Goal: Task Accomplishment & Management: Manage account settings

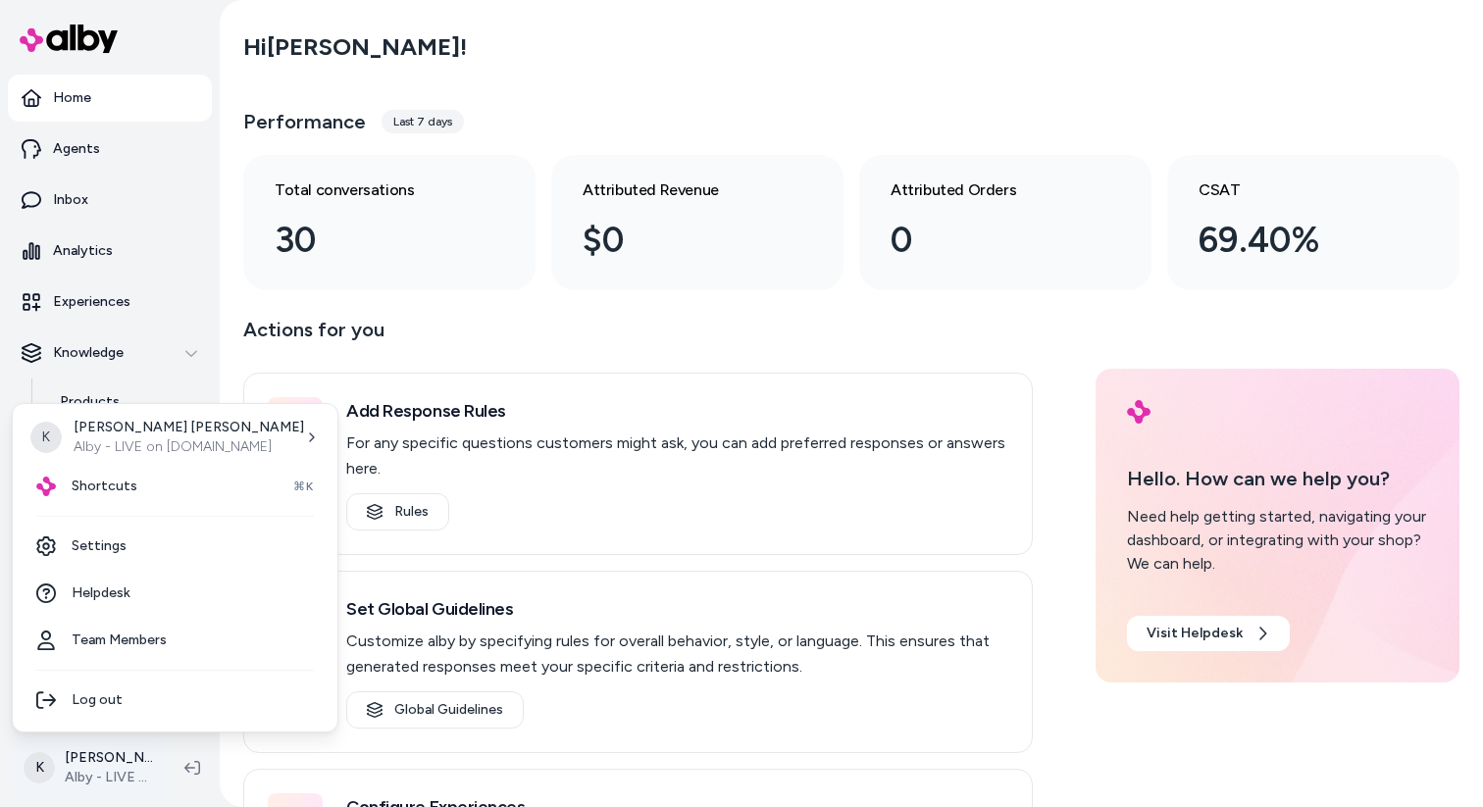
click at [136, 752] on html "Home Agents Inbox Analytics Experiences Knowledge Products Documents Rules Veri…" at bounding box center [741, 403] width 1483 height 807
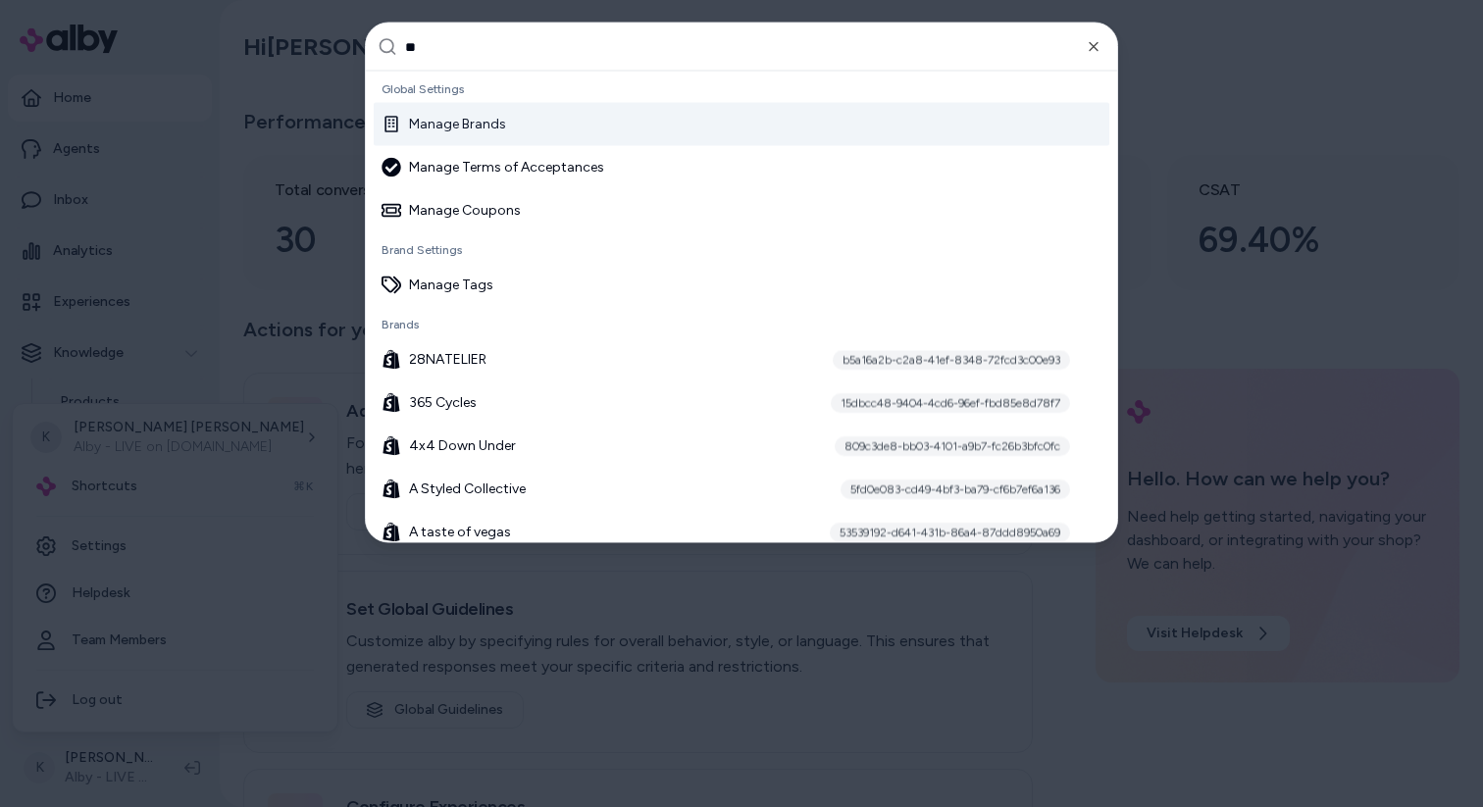
type input "***"
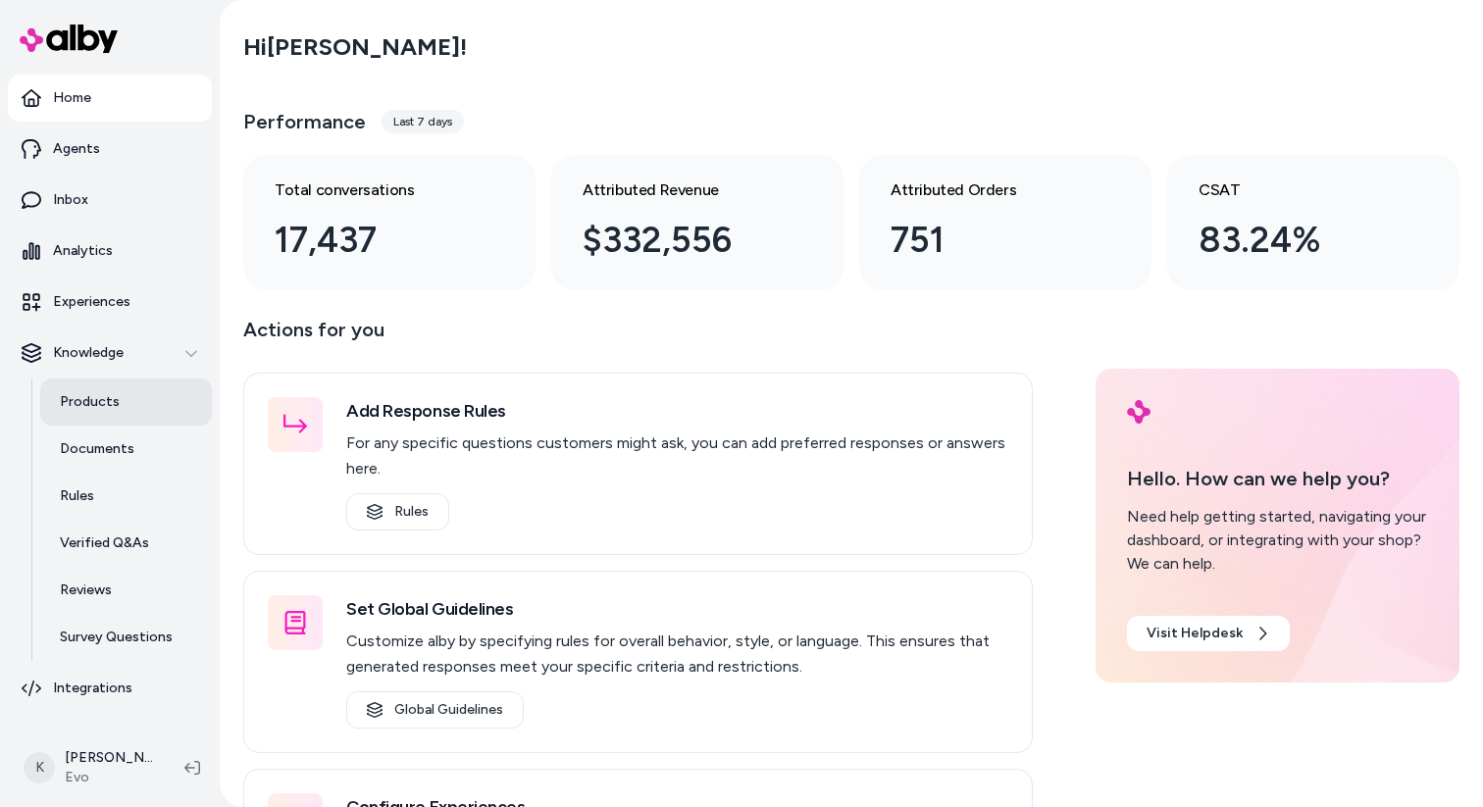
click at [134, 401] on link "Products" at bounding box center [126, 402] width 172 height 47
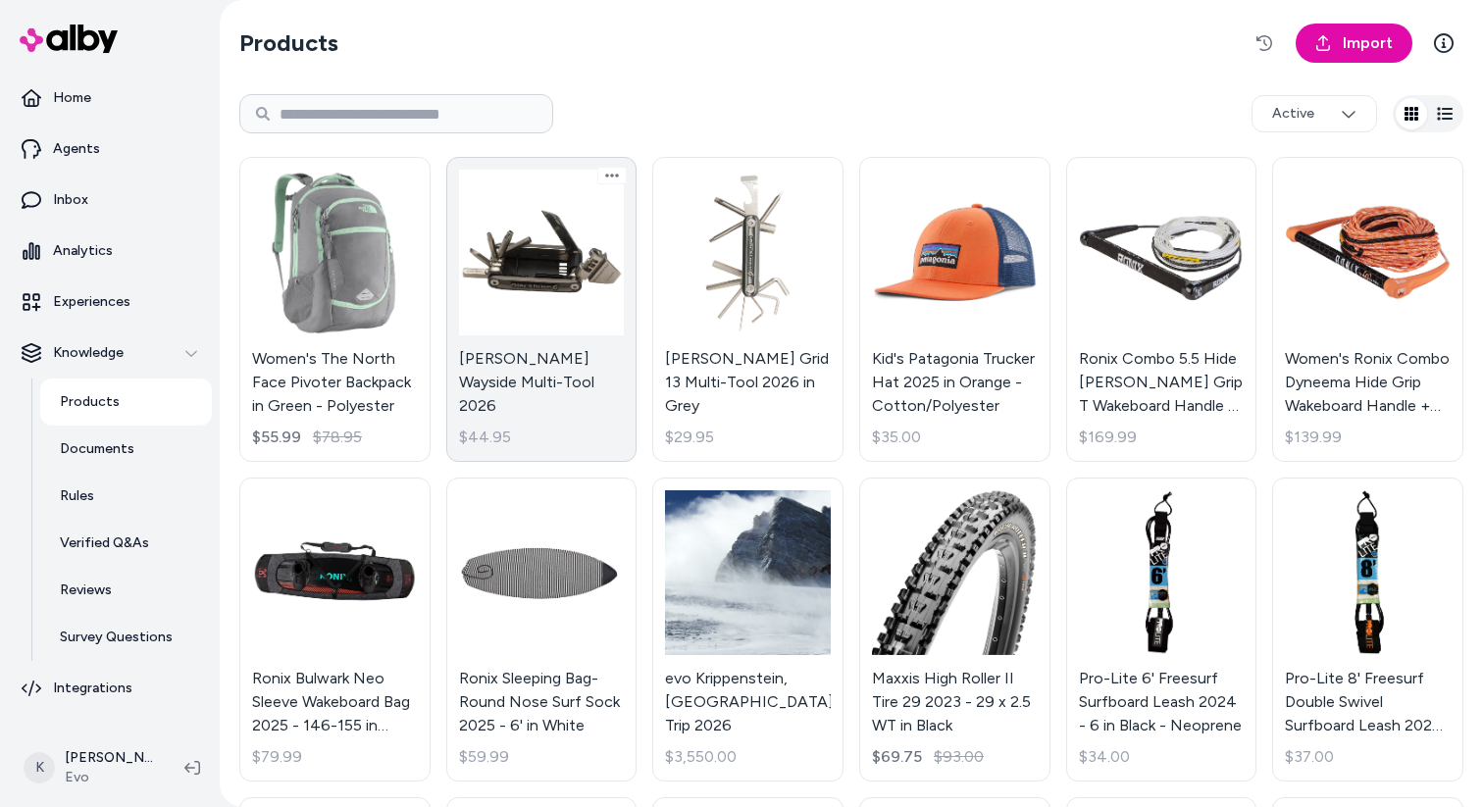
click at [494, 271] on link "Blackburn Wayside Multi-Tool 2026 $44.95" at bounding box center [541, 309] width 191 height 305
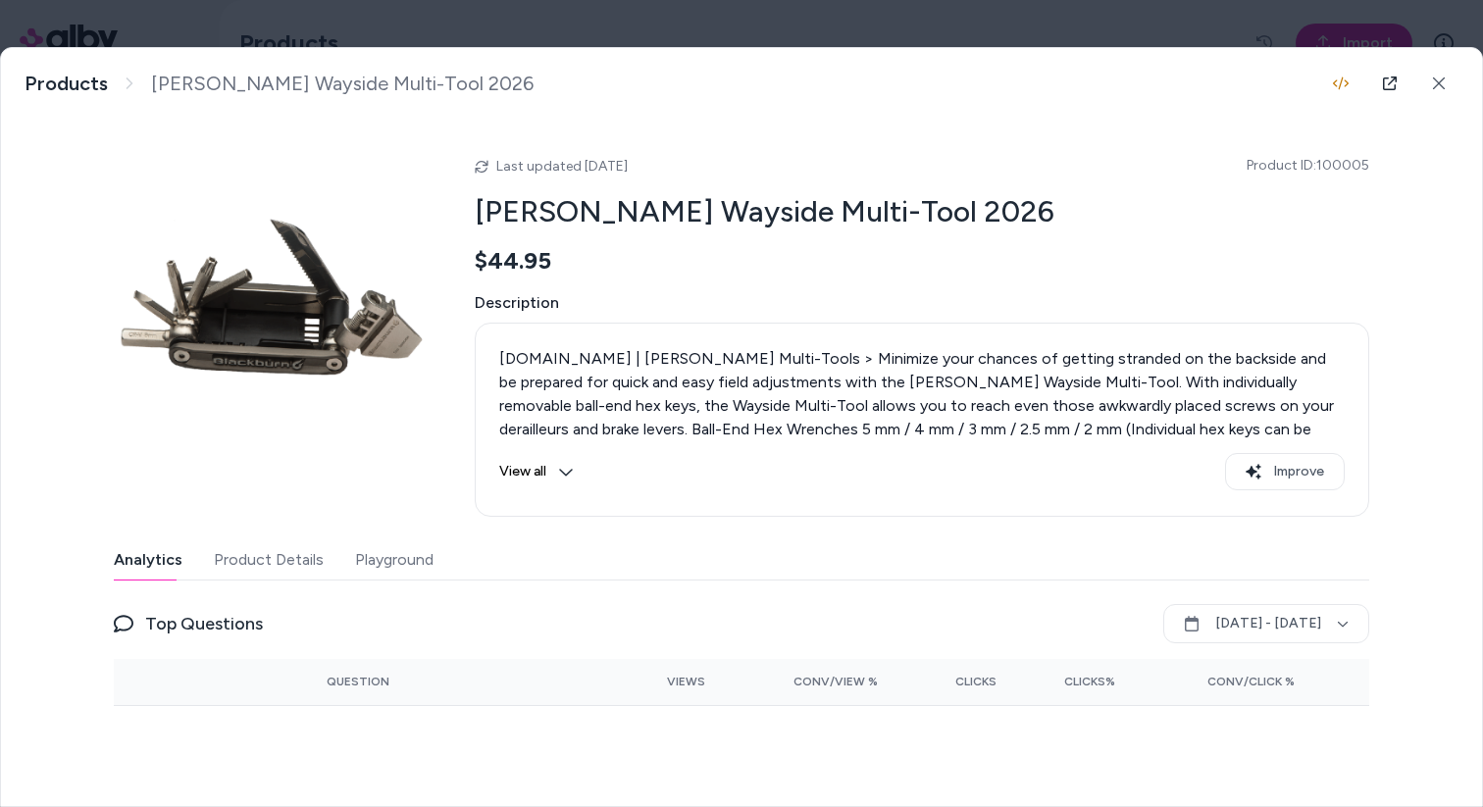
click at [274, 567] on button "Product Details" at bounding box center [269, 559] width 110 height 39
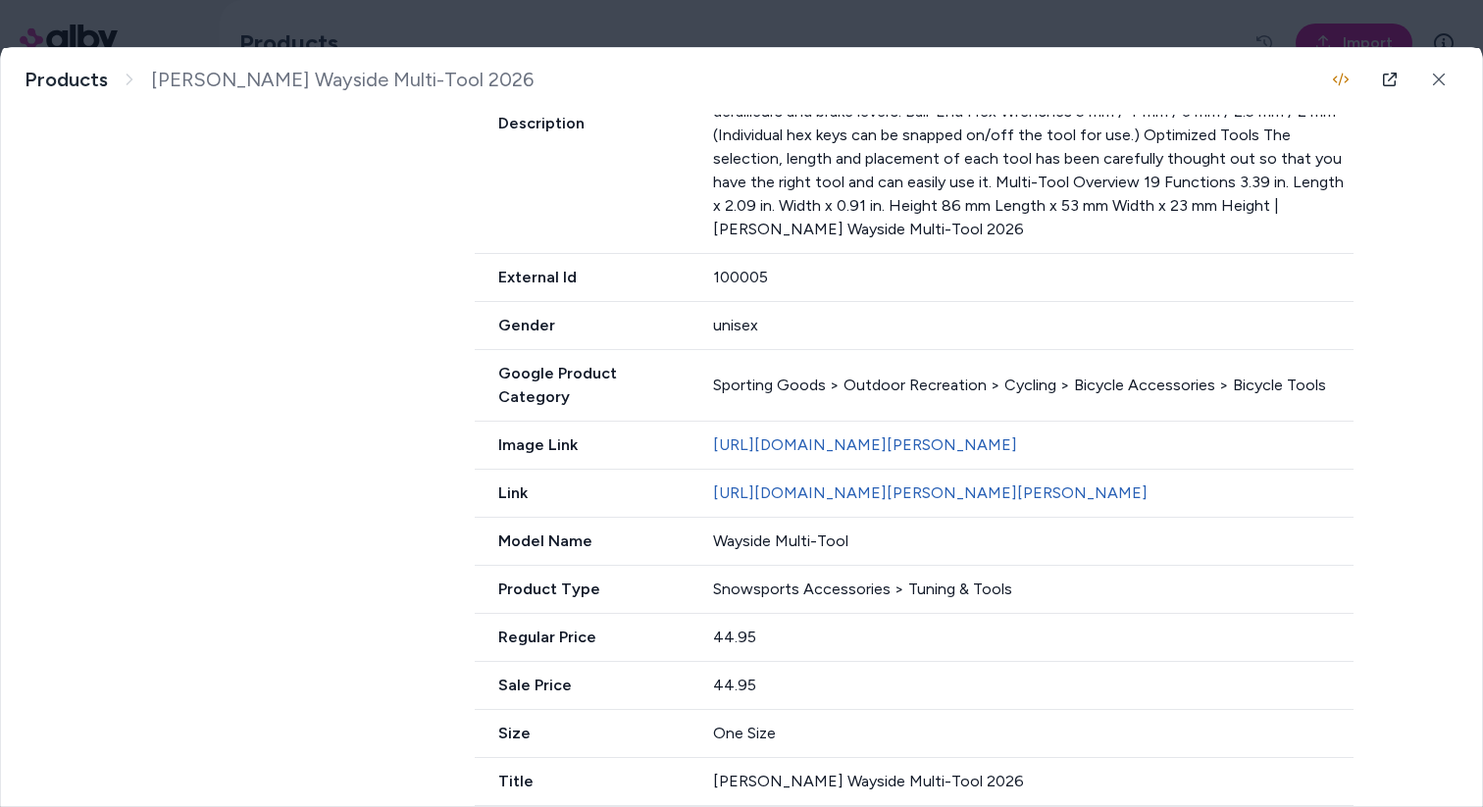
scroll to position [840, 0]
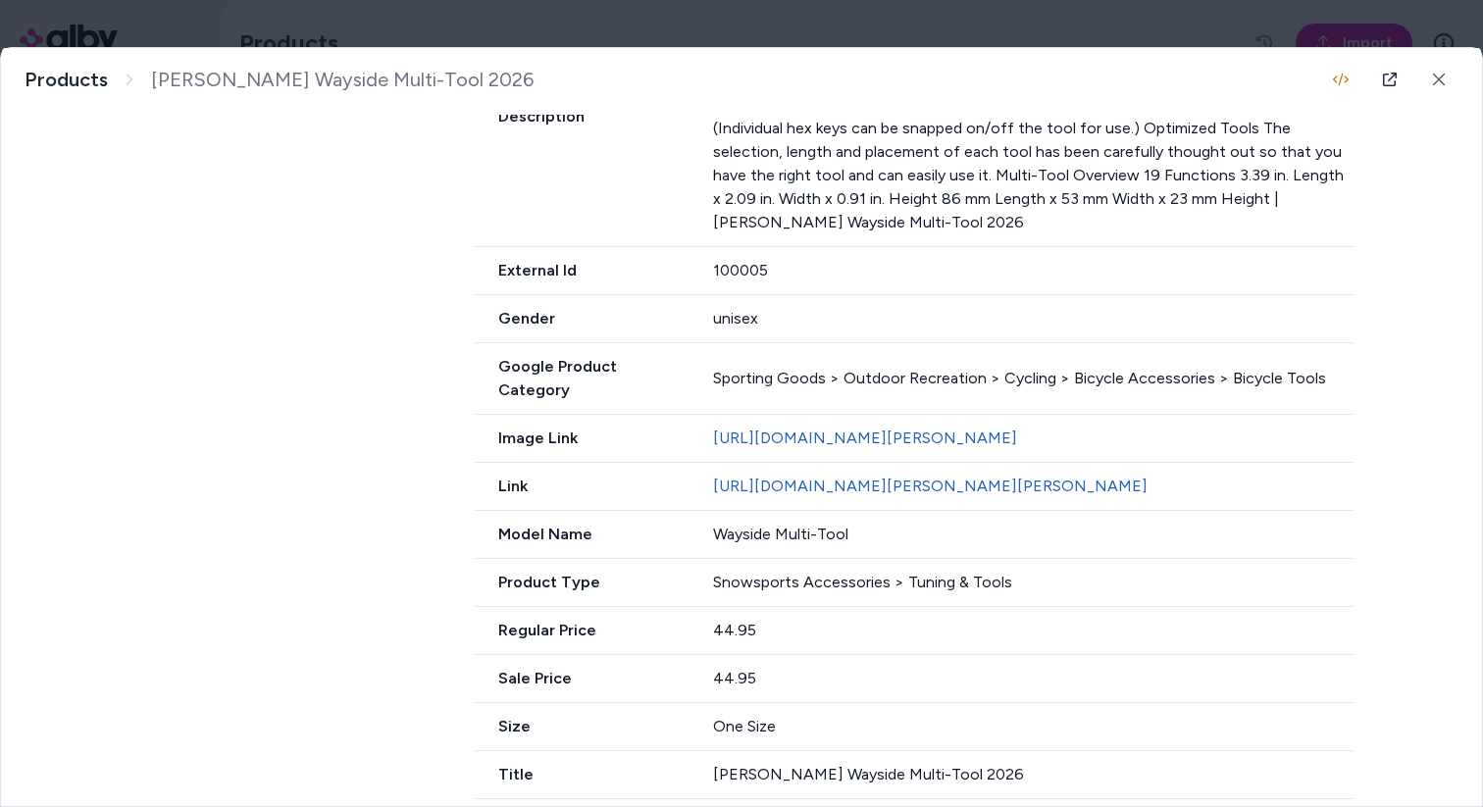
click at [1016, 571] on div "Snowsports Accessories > Tuning & Tools" at bounding box center [1033, 583] width 641 height 24
click at [1439, 81] on icon at bounding box center [1439, 80] width 14 height 14
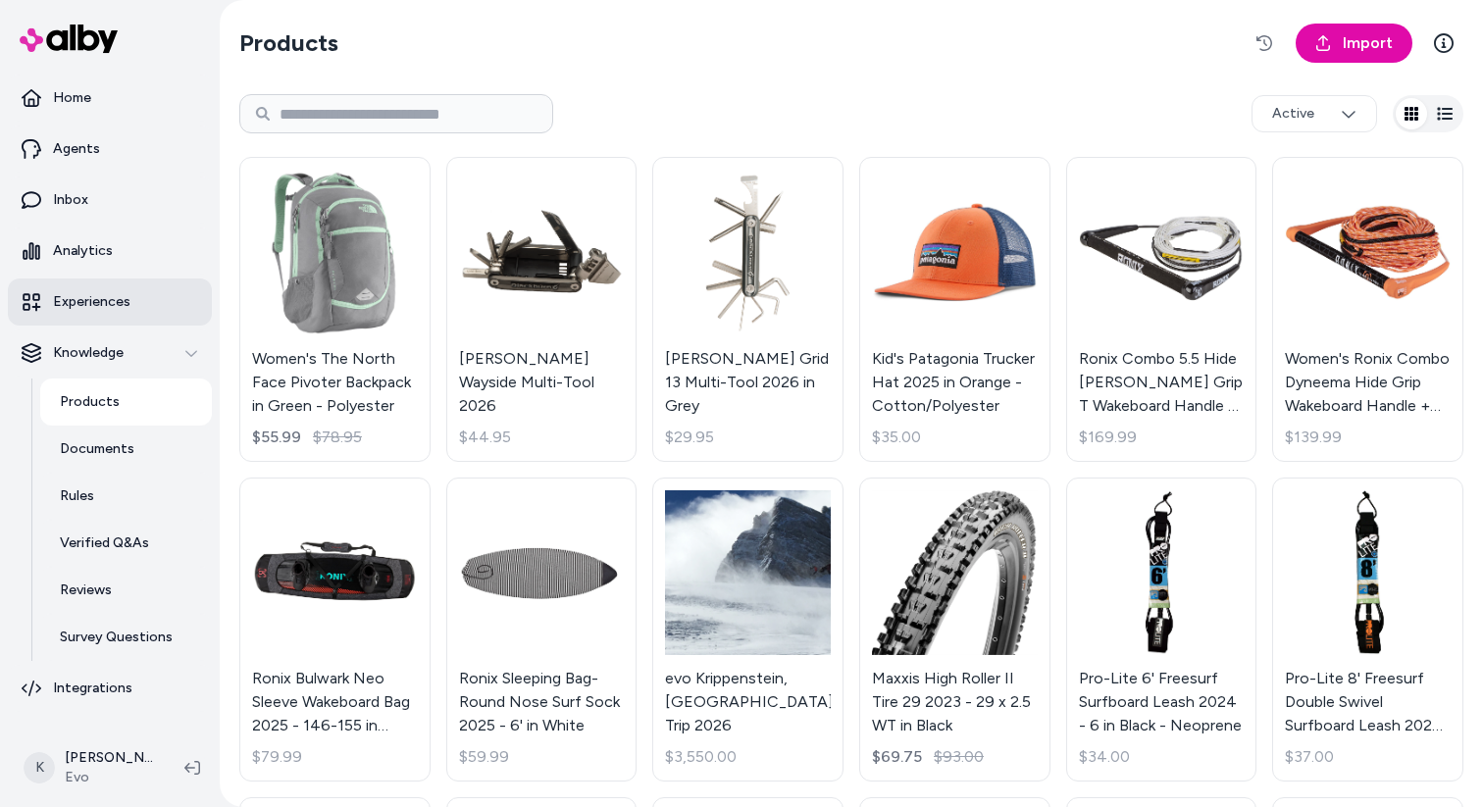
click at [121, 301] on p "Experiences" at bounding box center [91, 302] width 77 height 20
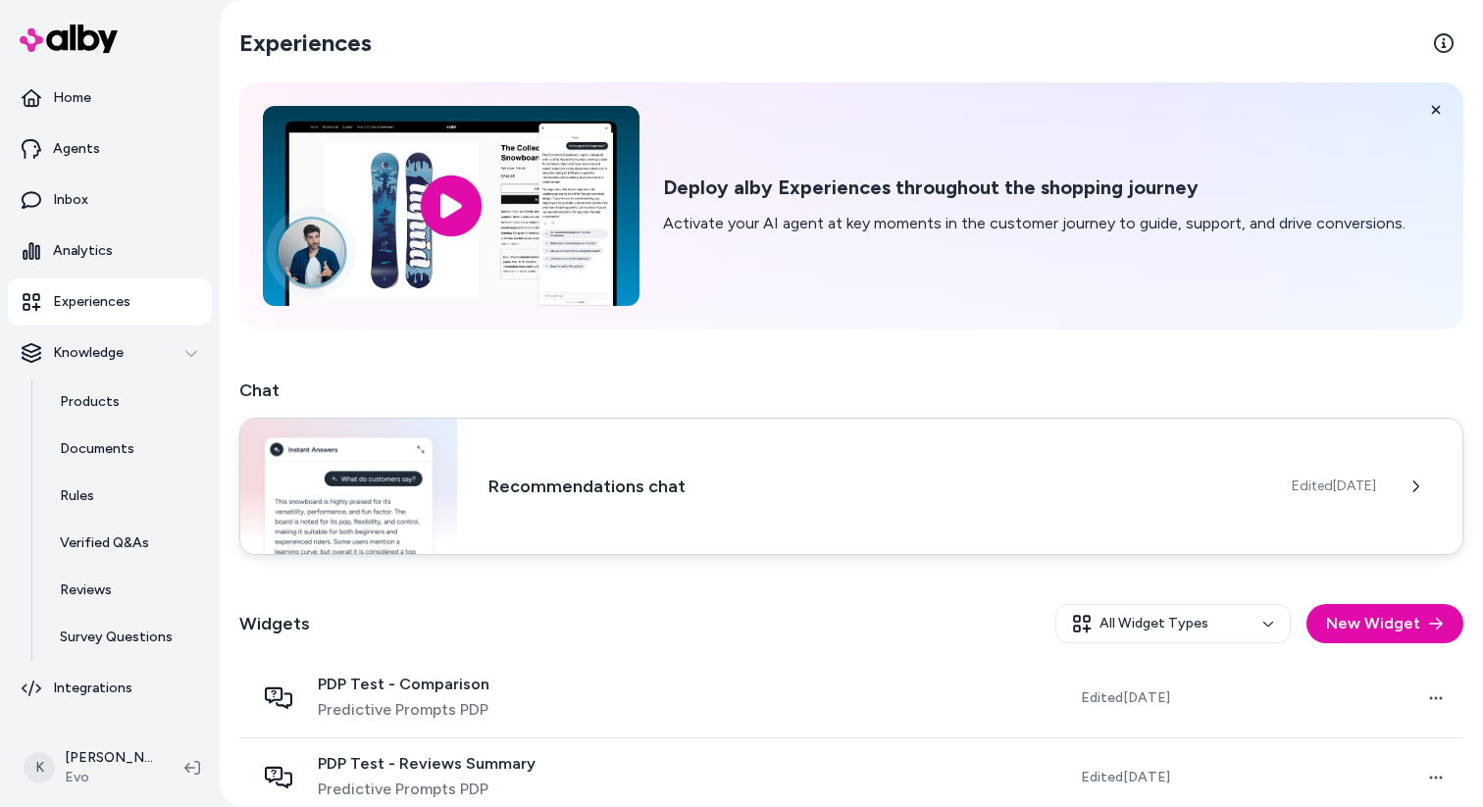
click at [828, 467] on div "Recommendations chat Edited Jun 26, 2025" at bounding box center [851, 486] width 1224 height 137
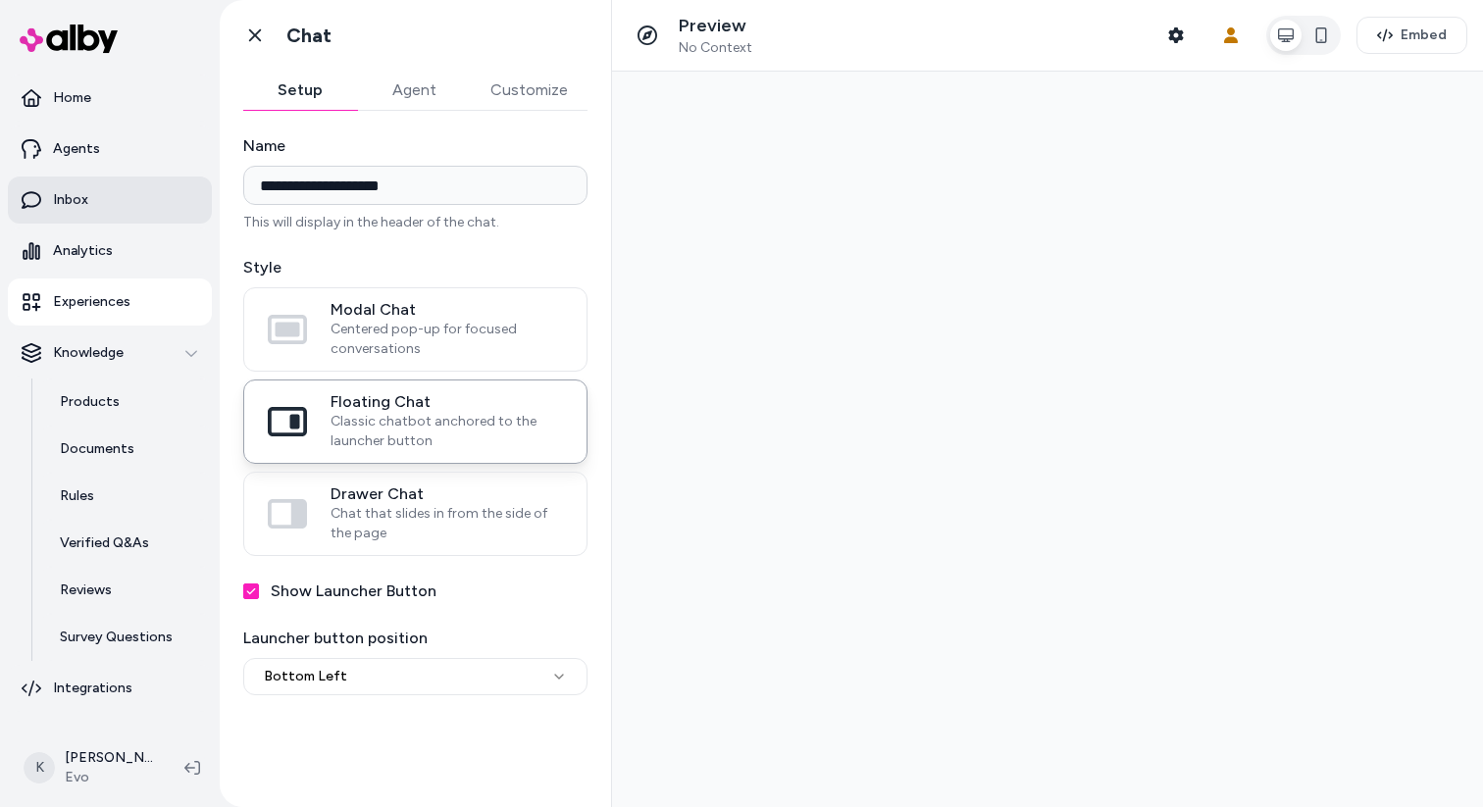
click at [102, 191] on link "Inbox" at bounding box center [110, 200] width 204 height 47
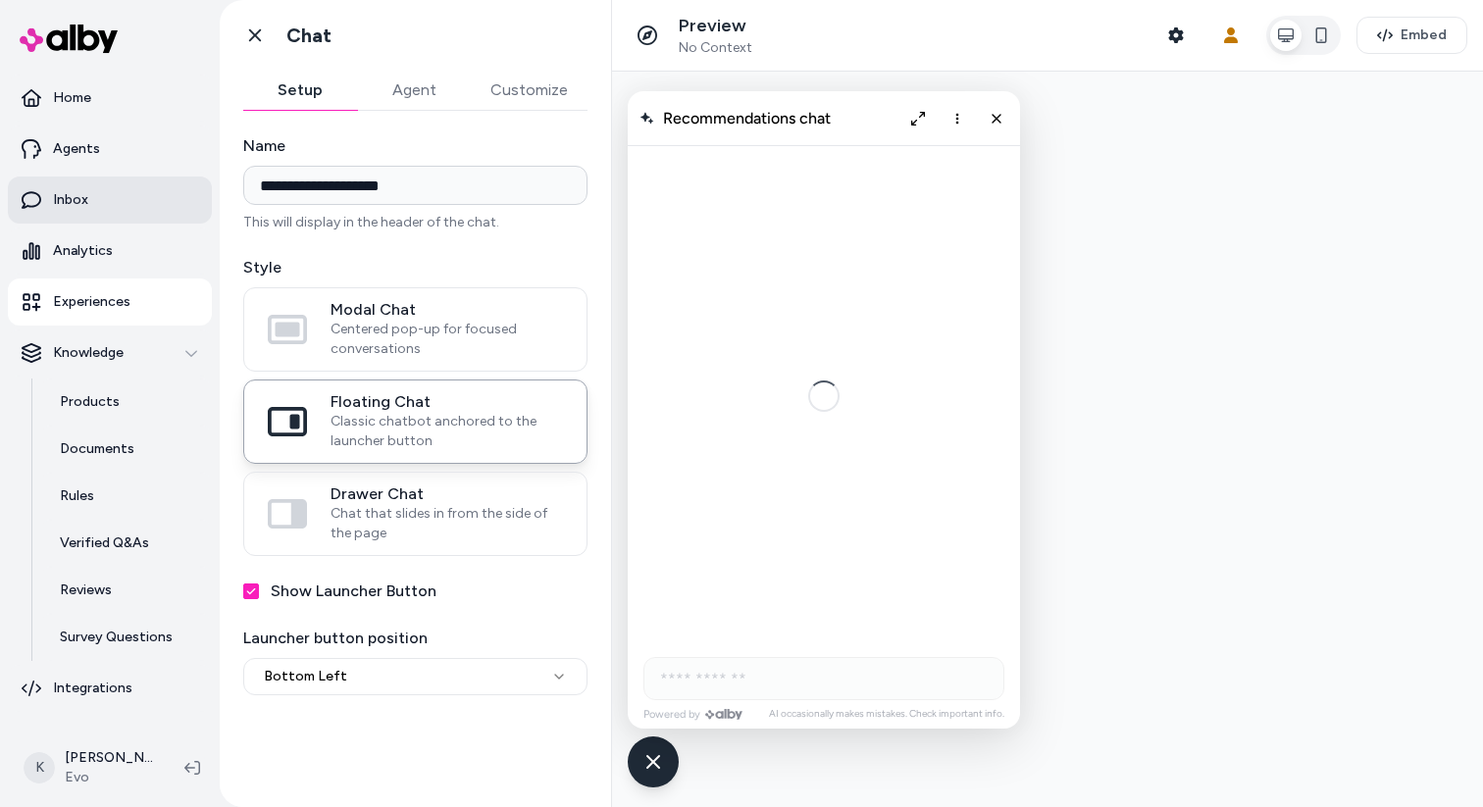
scroll to position [4943, 0]
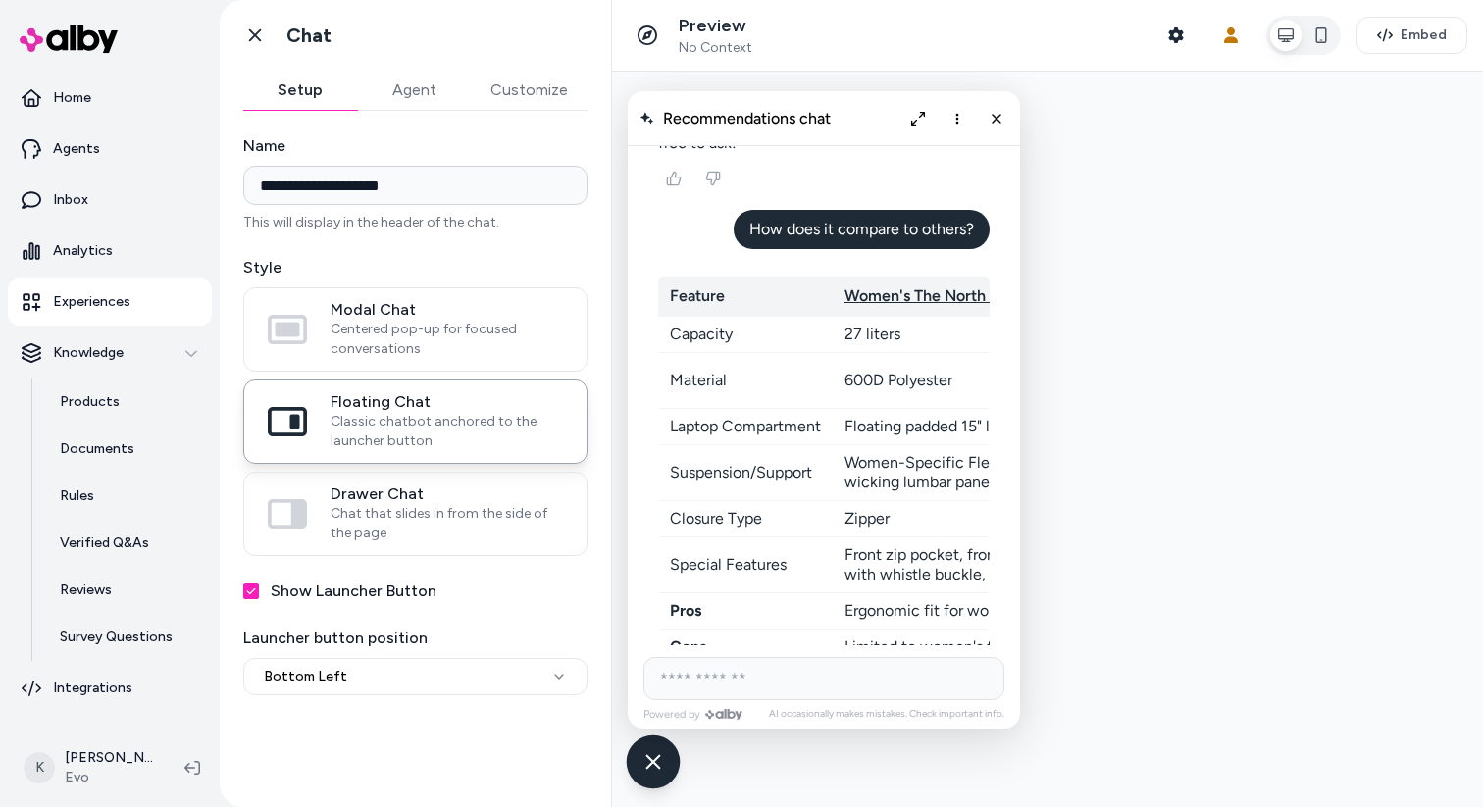
click at [643, 749] on icon "Chat with our AI assistant" at bounding box center [652, 761] width 25 height 25
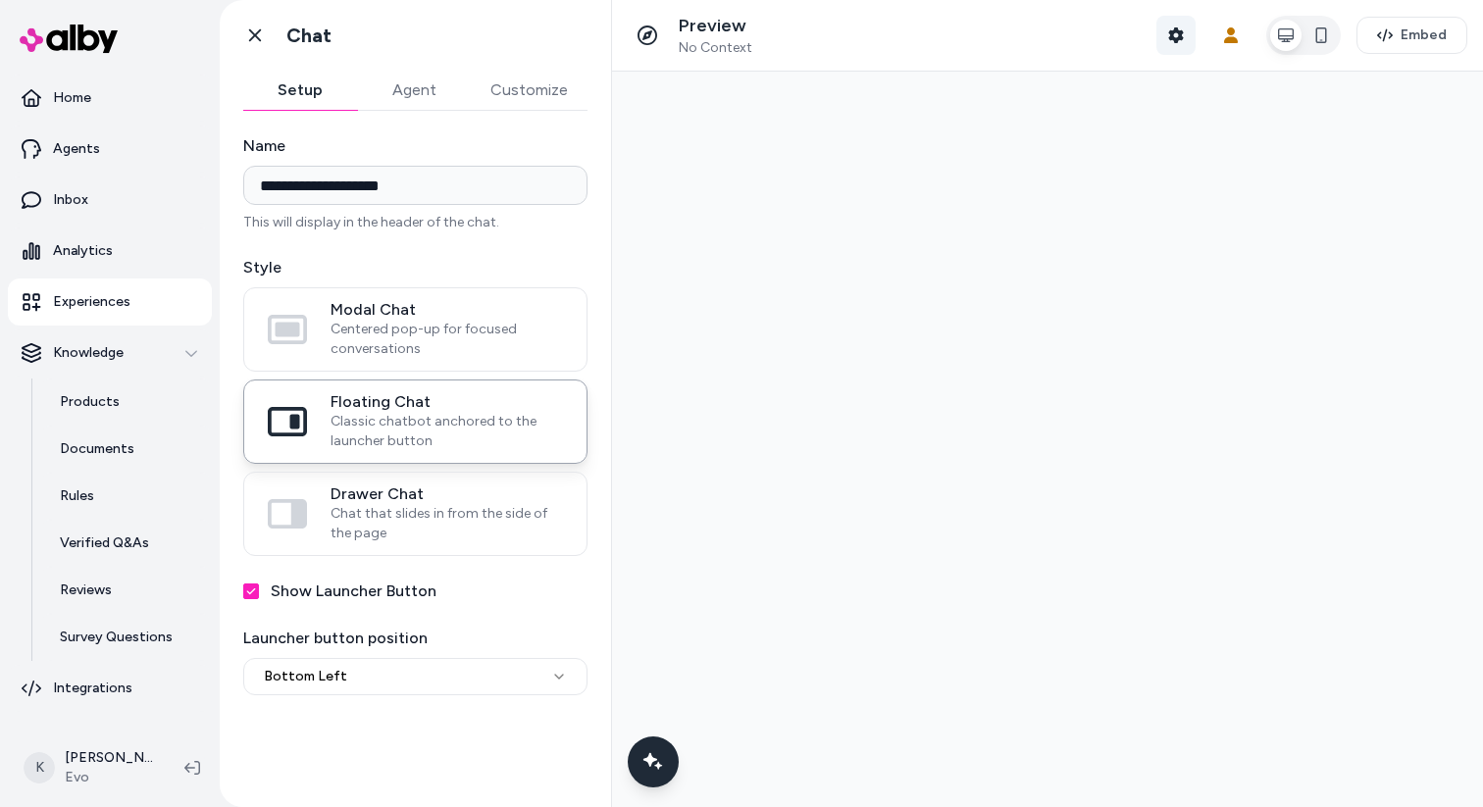
click at [1187, 46] on button "Shopper Context" at bounding box center [1175, 35] width 39 height 39
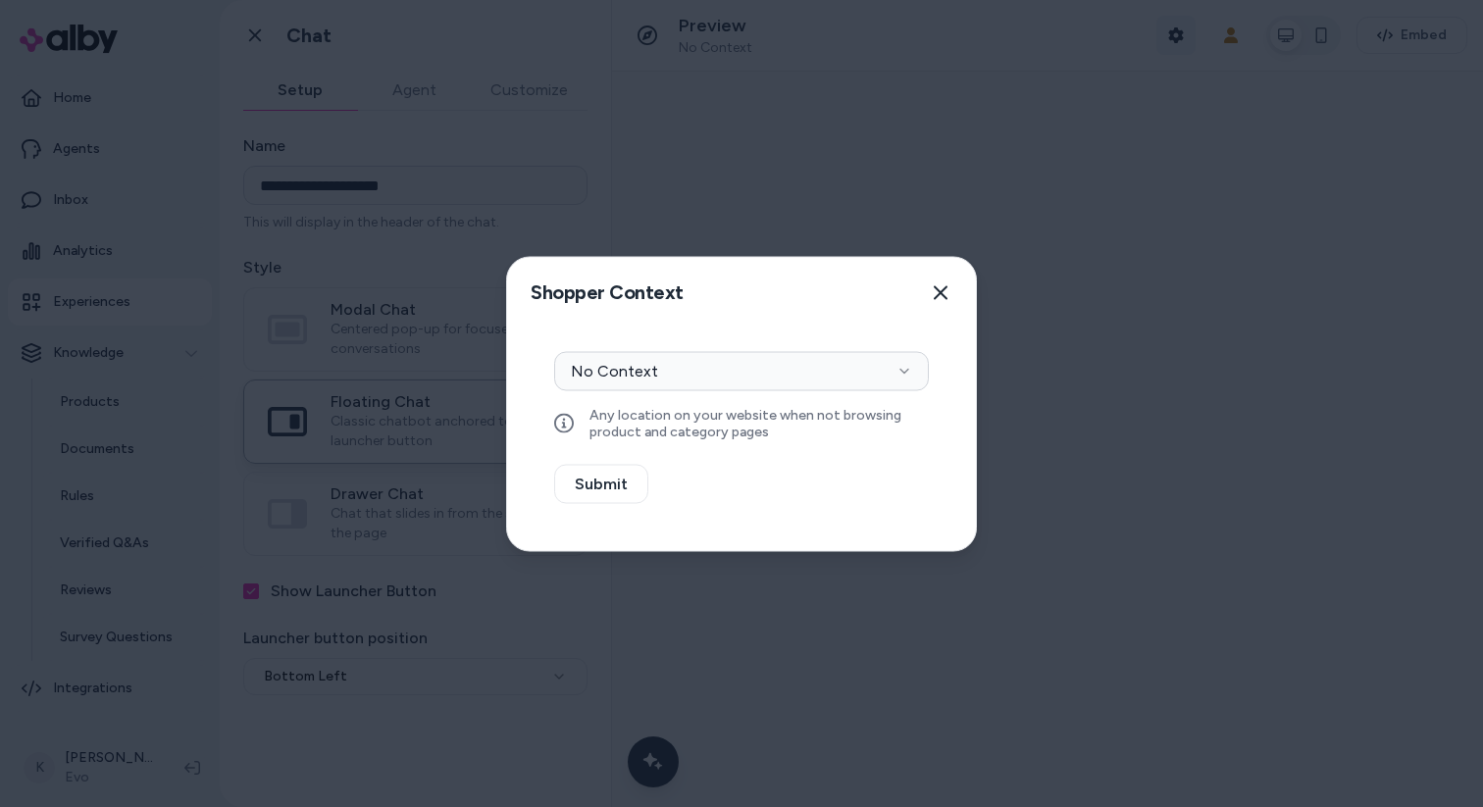
click at [1187, 46] on div at bounding box center [741, 403] width 1483 height 807
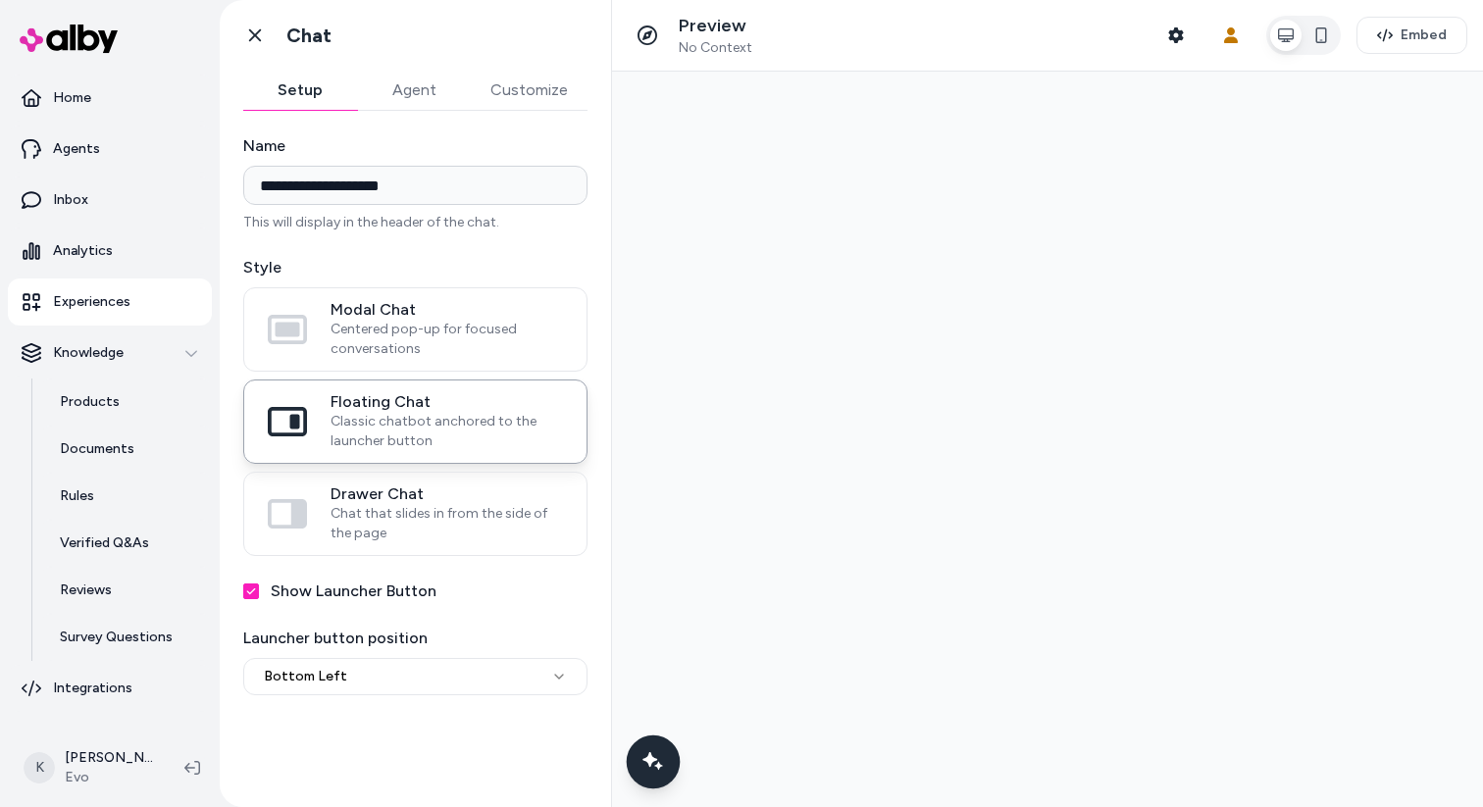
click at [658, 753] on icon "Chat with our AI assistant" at bounding box center [652, 761] width 25 height 25
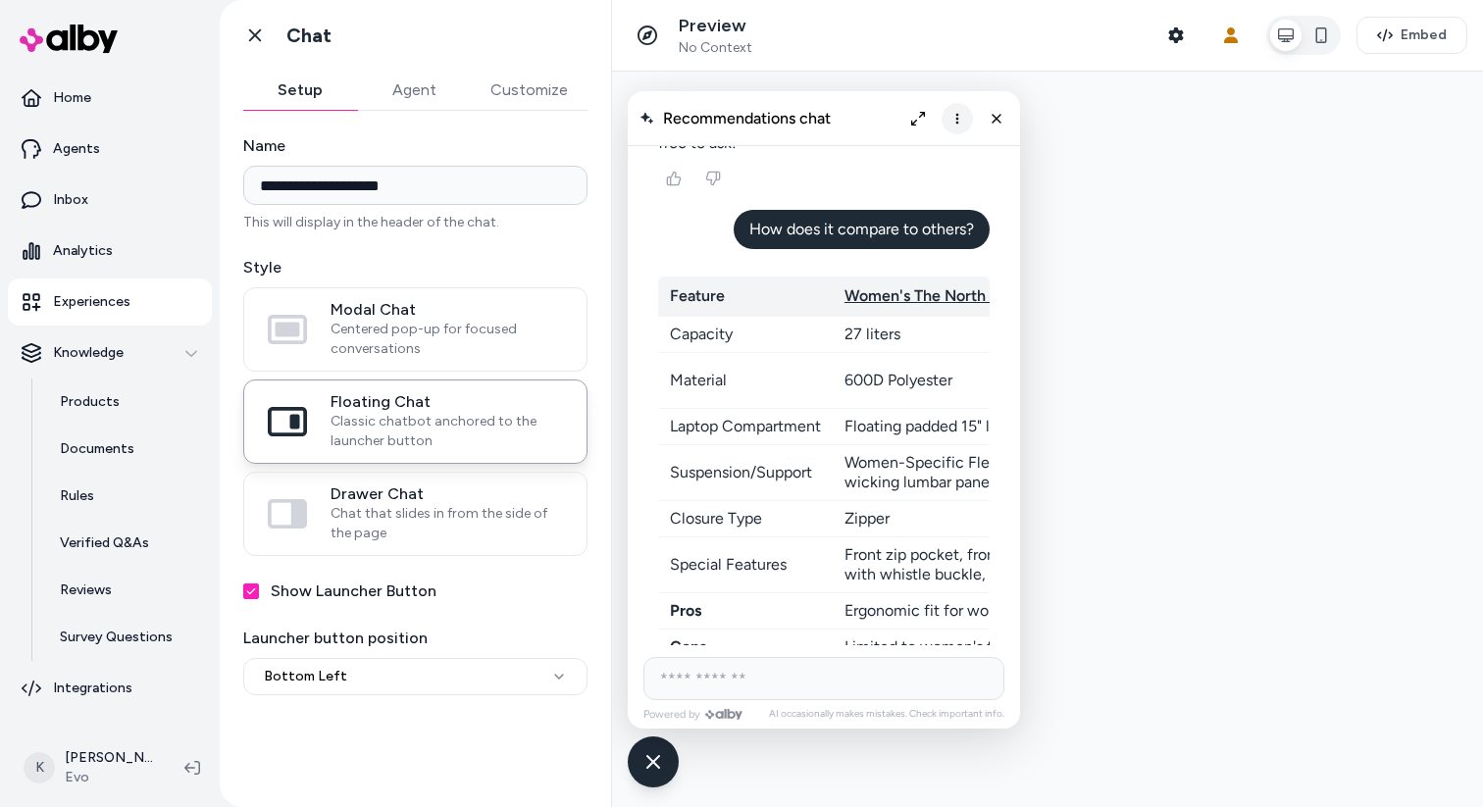
click at [959, 112] on icon "More options" at bounding box center [957, 119] width 16 height 16
click at [928, 153] on span "Clear conversation" at bounding box center [887, 159] width 116 height 17
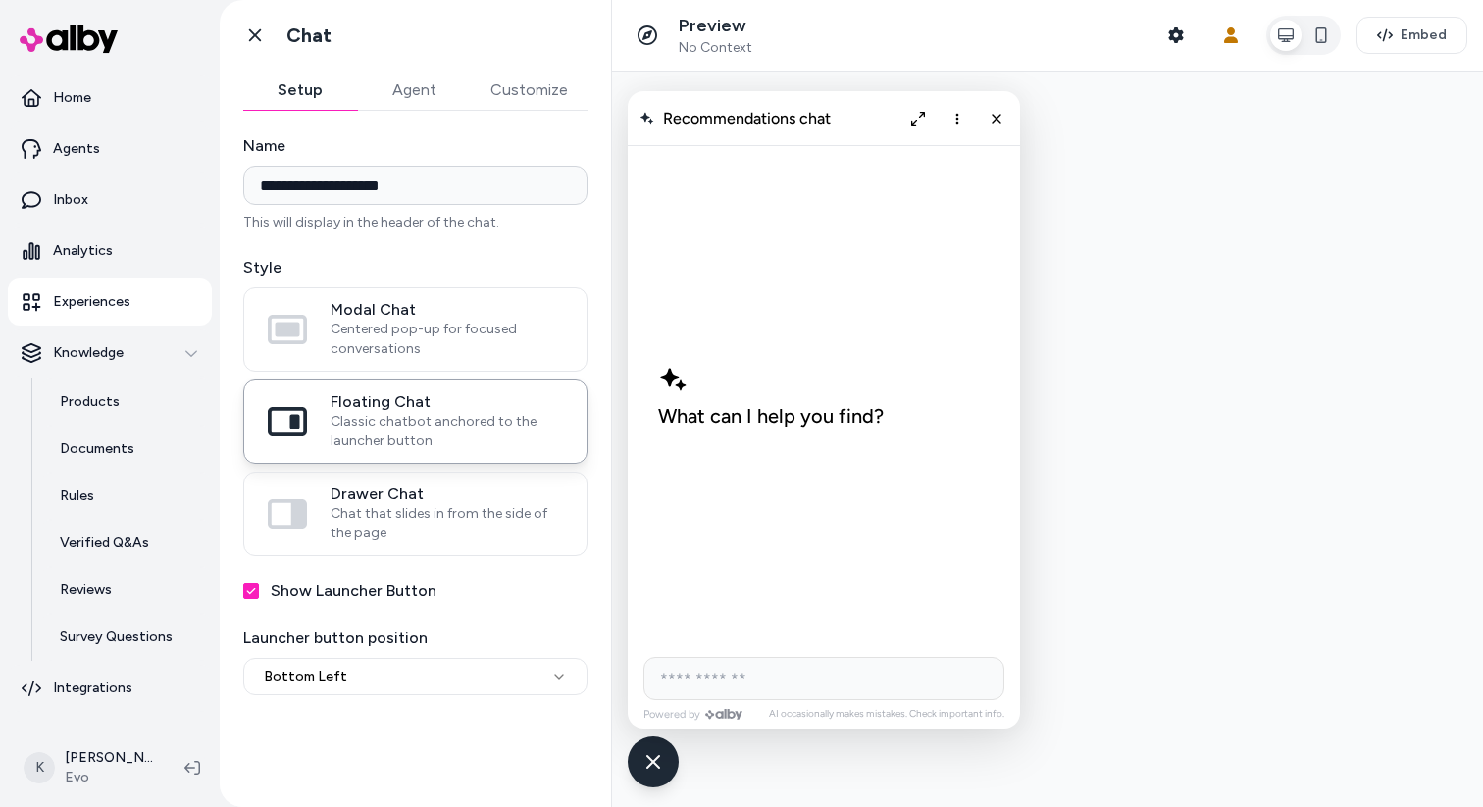
scroll to position [0, 0]
click at [955, 126] on button "More options" at bounding box center [956, 118] width 31 height 31
click at [955, 126] on icon "More options" at bounding box center [957, 119] width 16 height 16
click at [922, 125] on button "Expand chat" at bounding box center [917, 118] width 33 height 33
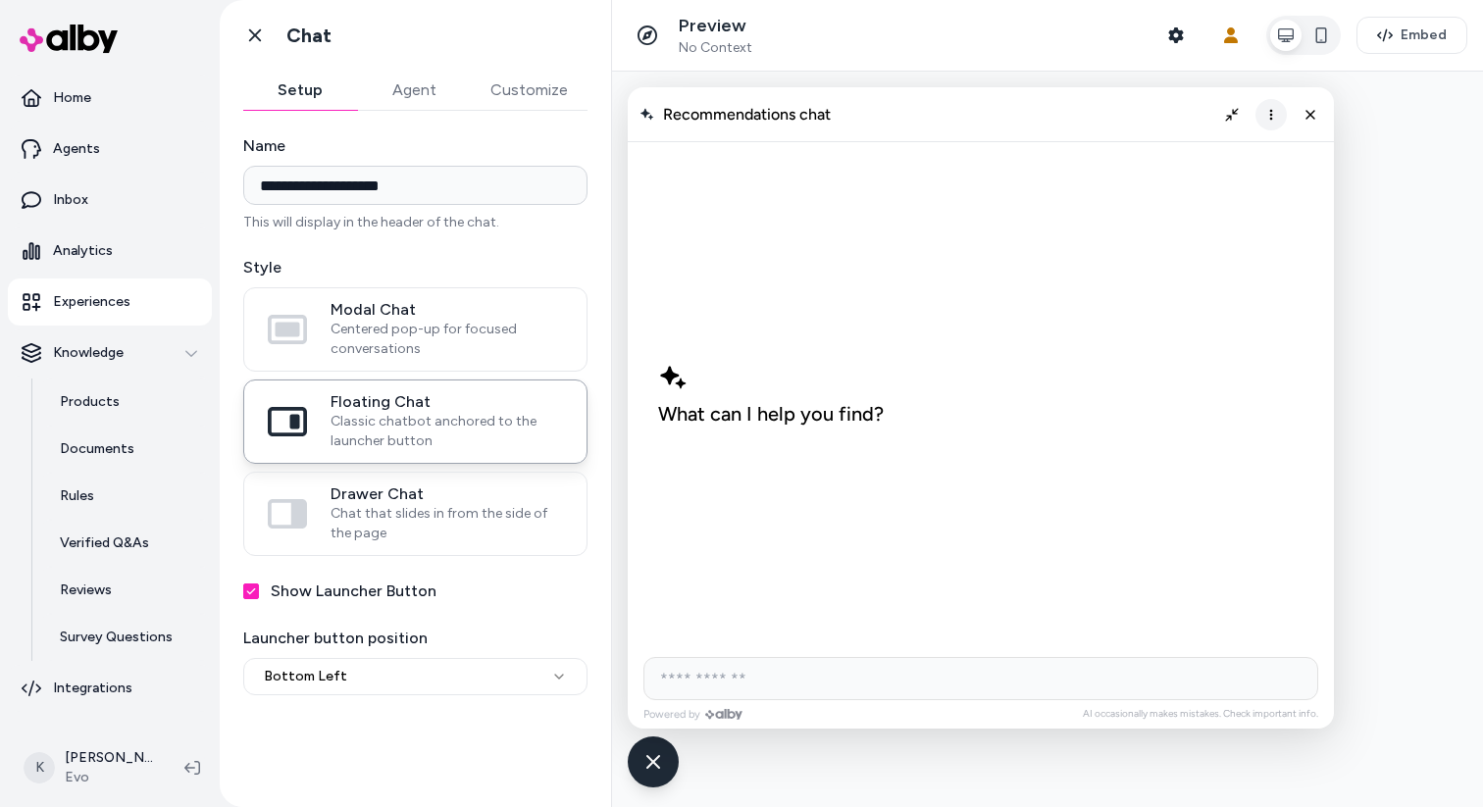
click at [1269, 121] on icon "More options" at bounding box center [1271, 115] width 16 height 16
click at [877, 674] on input "AI Shopping Assistant" at bounding box center [980, 678] width 675 height 43
type input "**********"
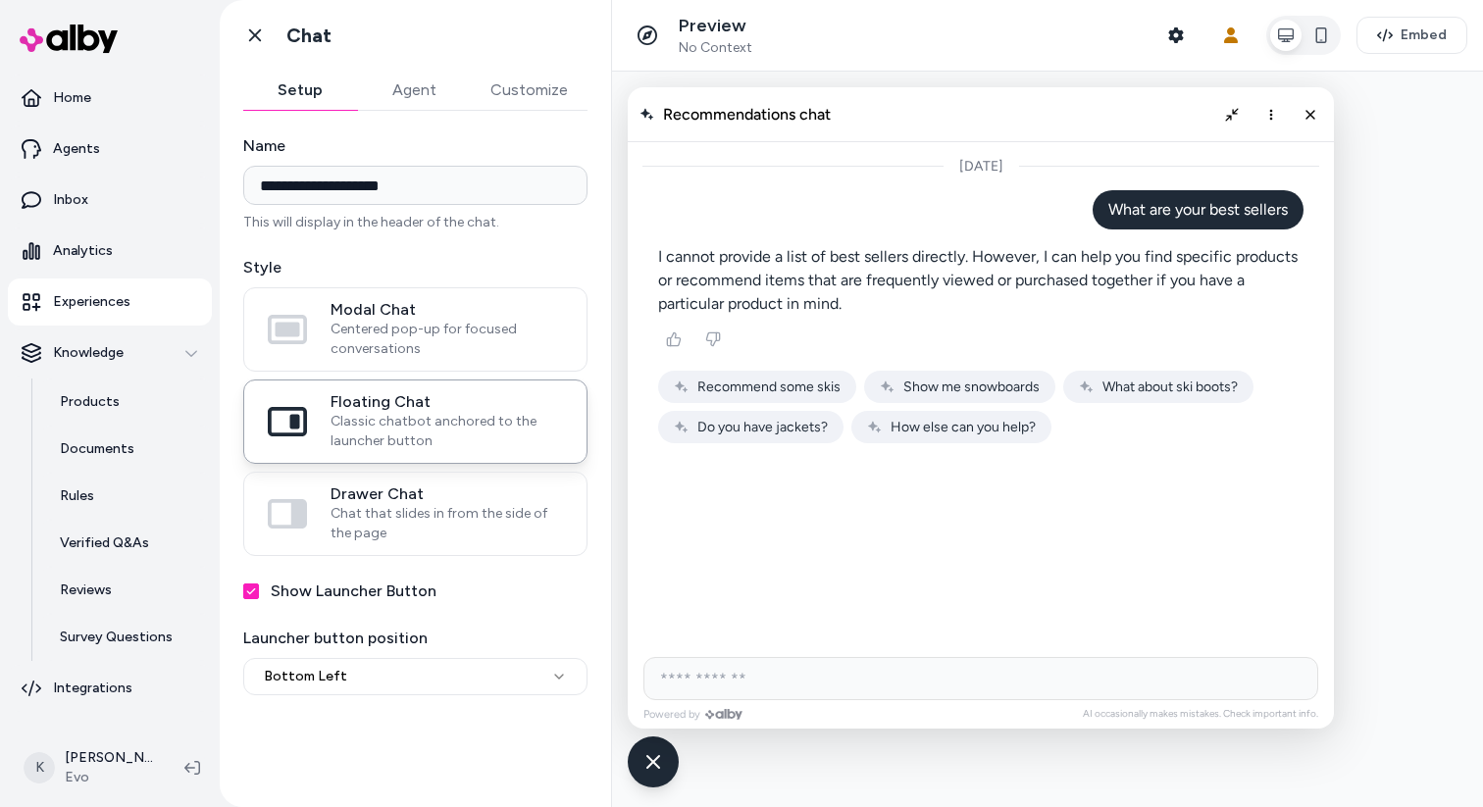
click at [902, 677] on input "AI Shopping Assistant" at bounding box center [980, 678] width 675 height 43
type input "**********"
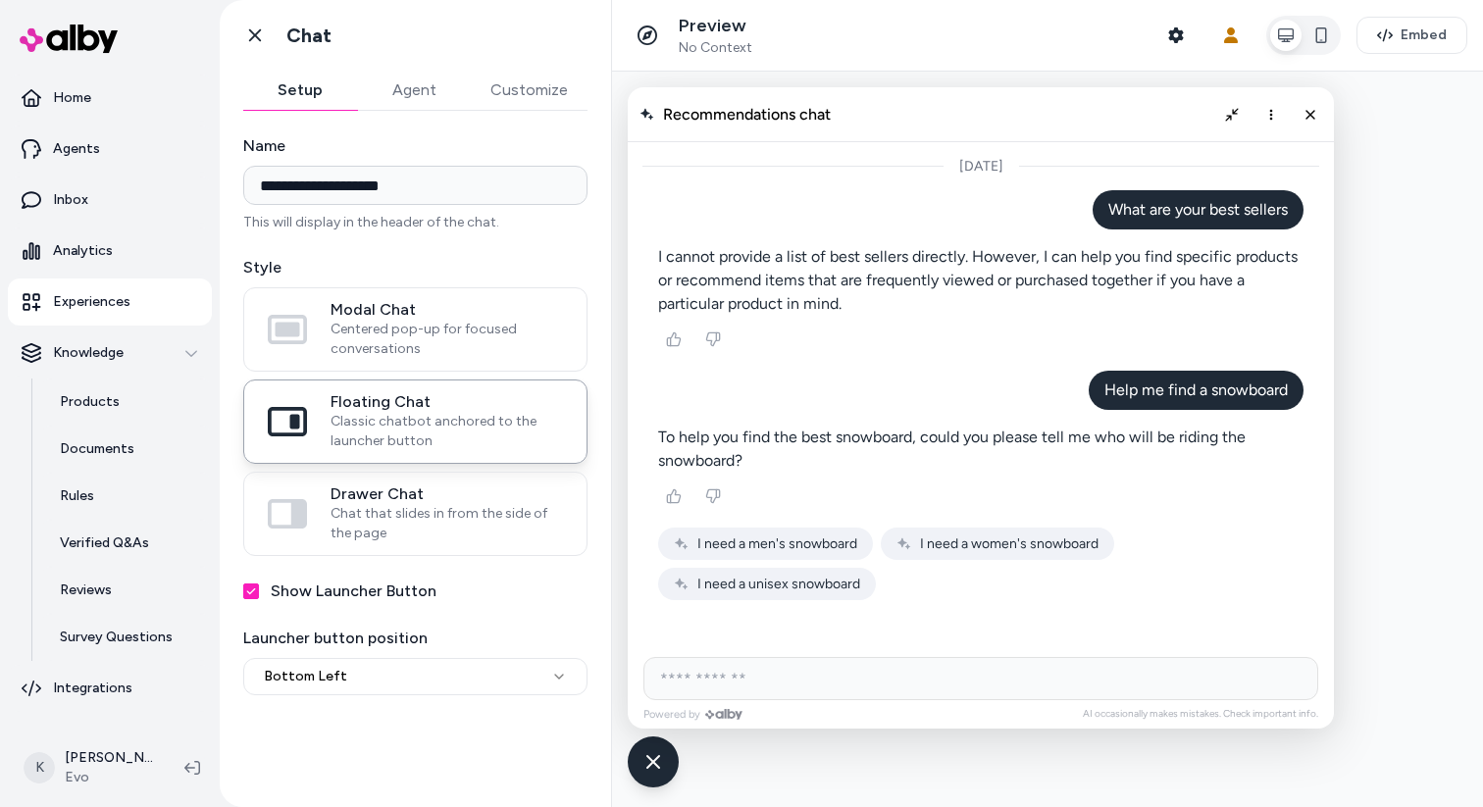
click at [108, 308] on p "Experiences" at bounding box center [91, 302] width 77 height 20
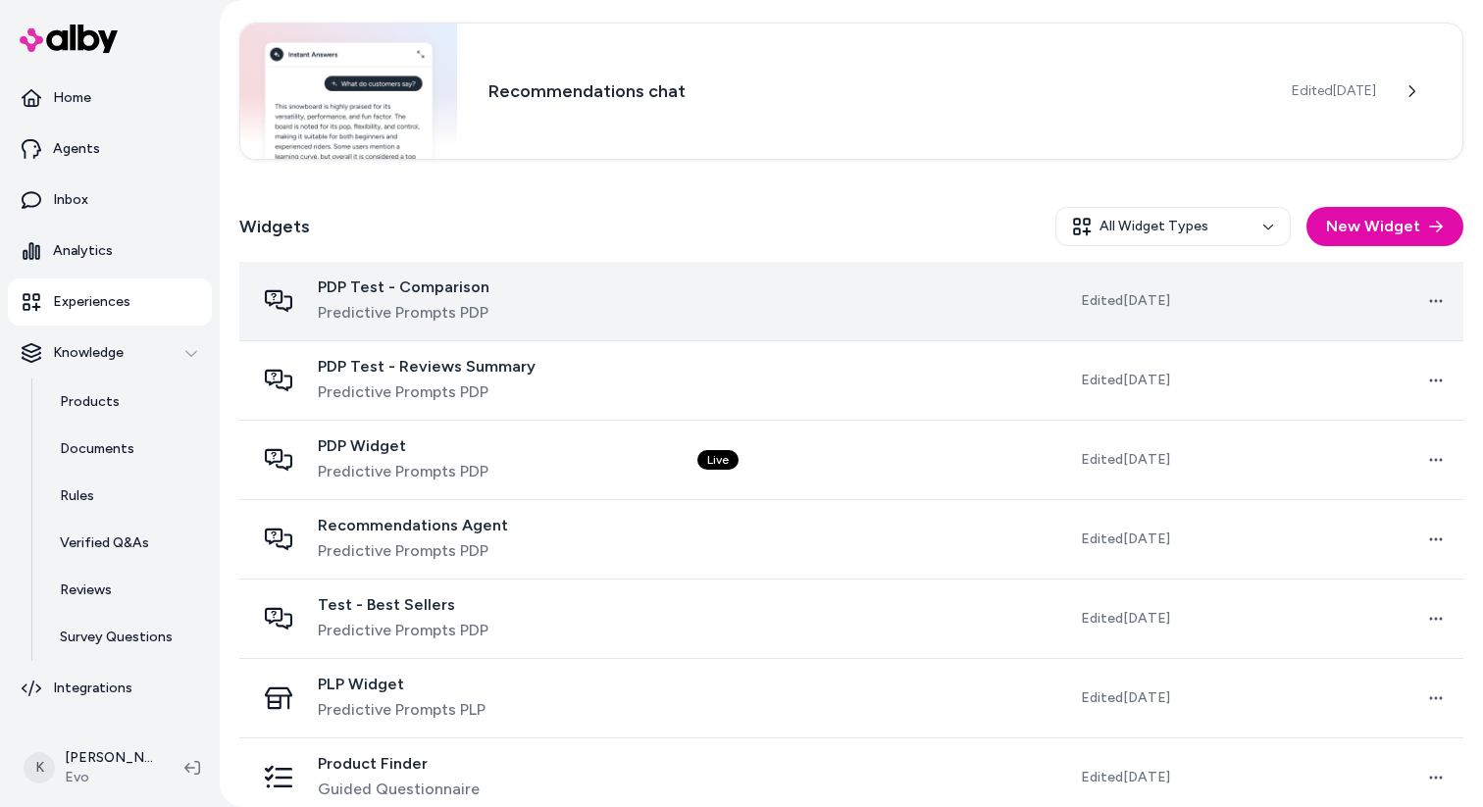
scroll to position [423, 0]
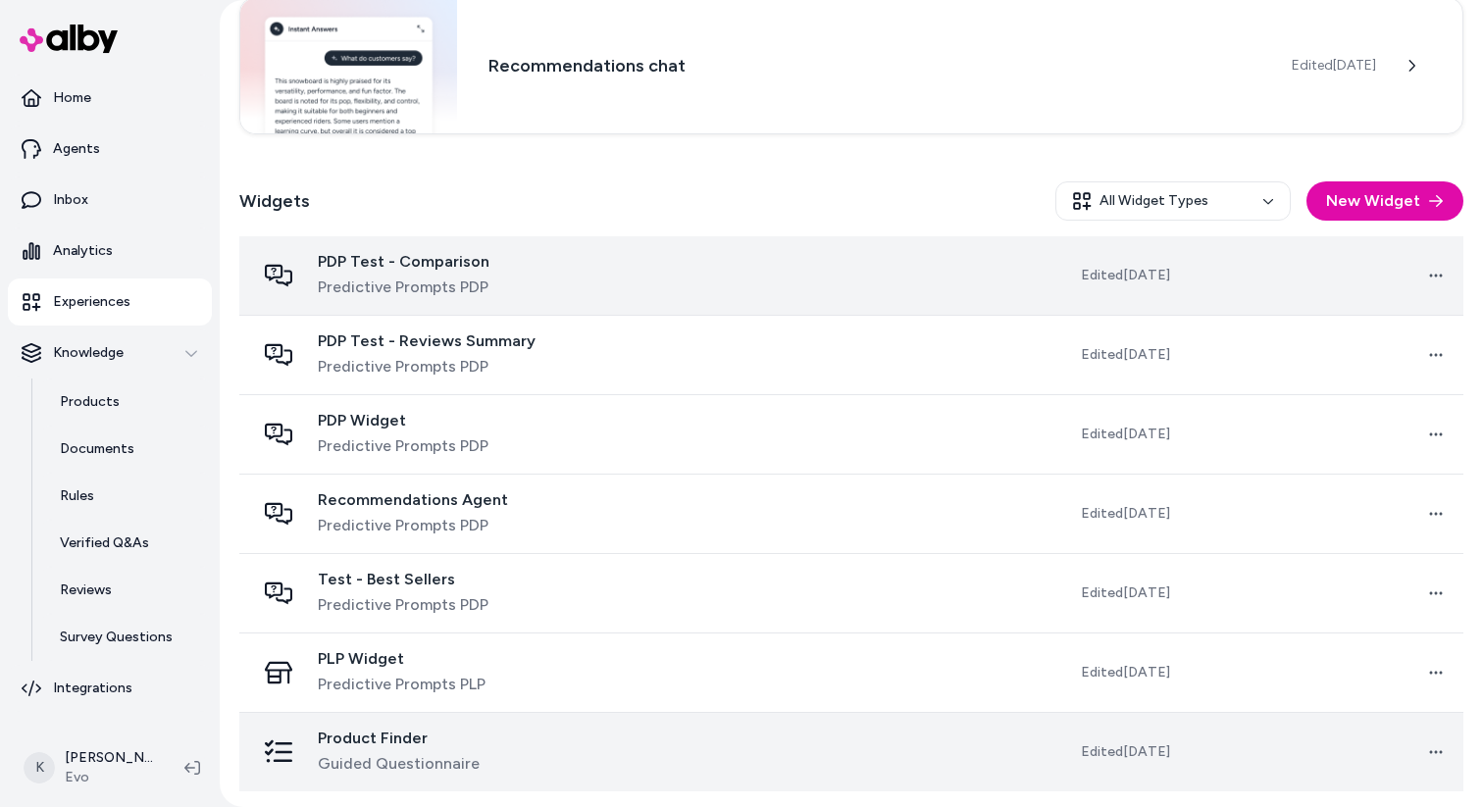
click at [537, 747] on div "Product Finder Guided Questionnaire" at bounding box center [460, 752] width 411 height 47
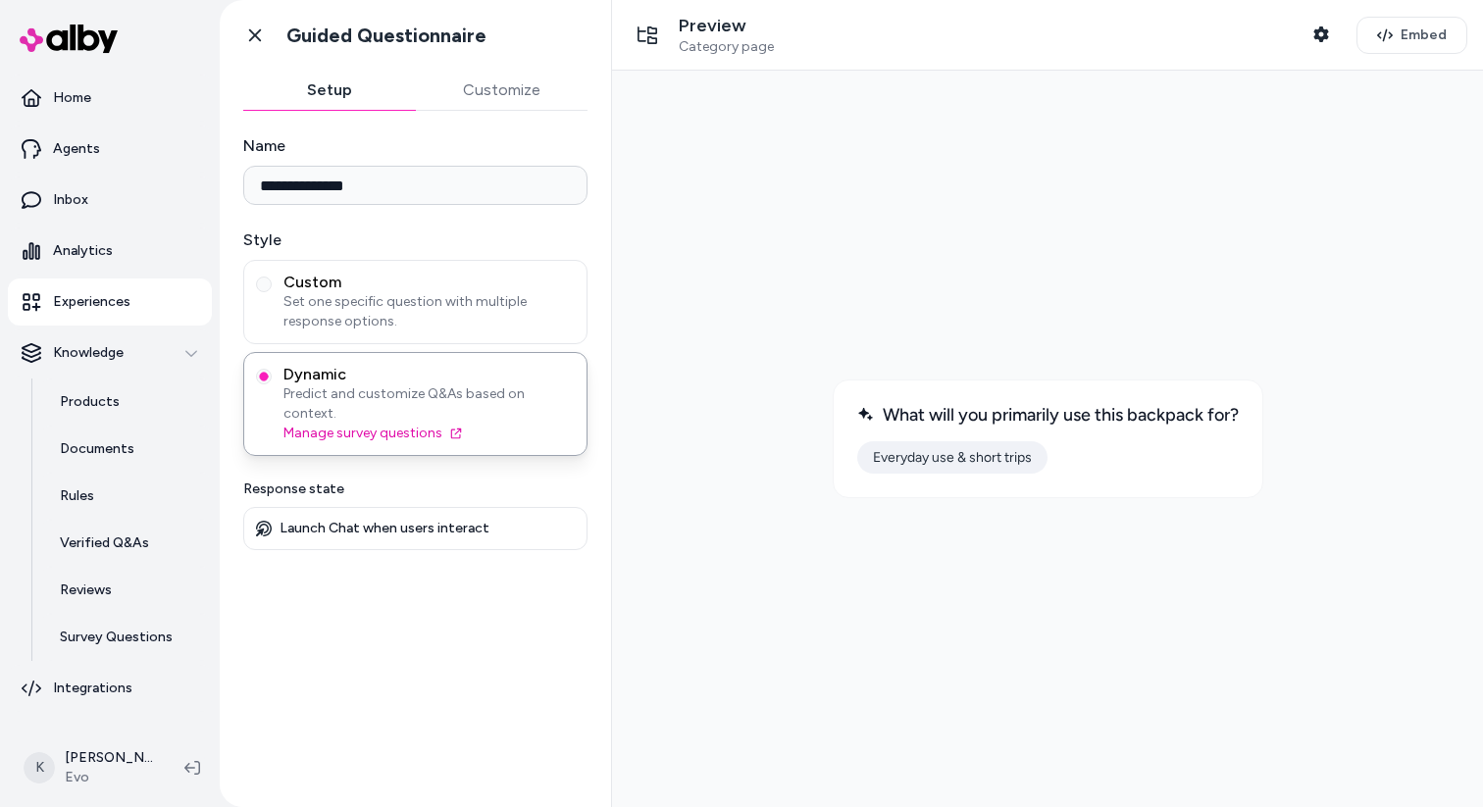
click at [1007, 459] on button "Everyday use & short trips" at bounding box center [952, 457] width 190 height 32
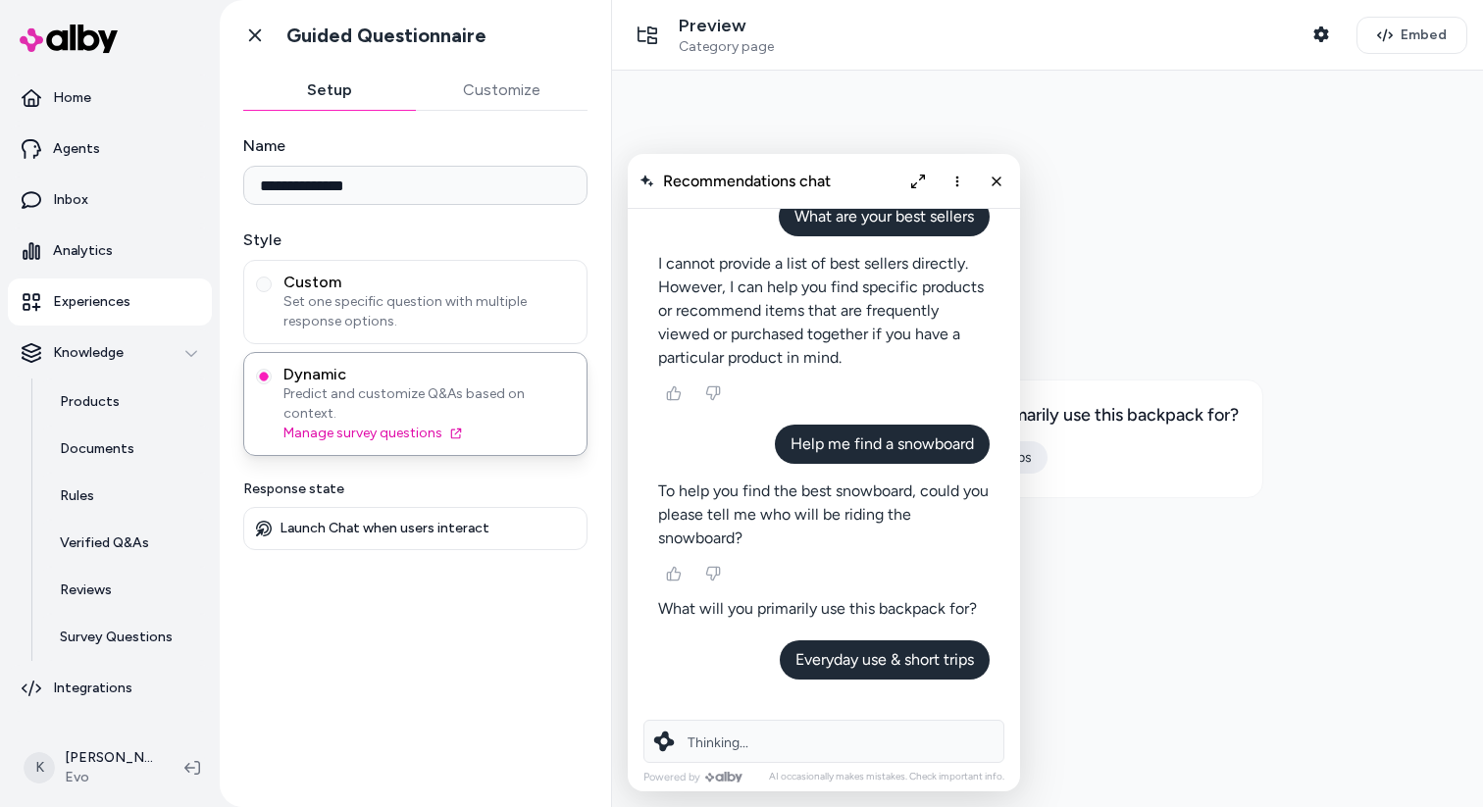
scroll to position [73, 0]
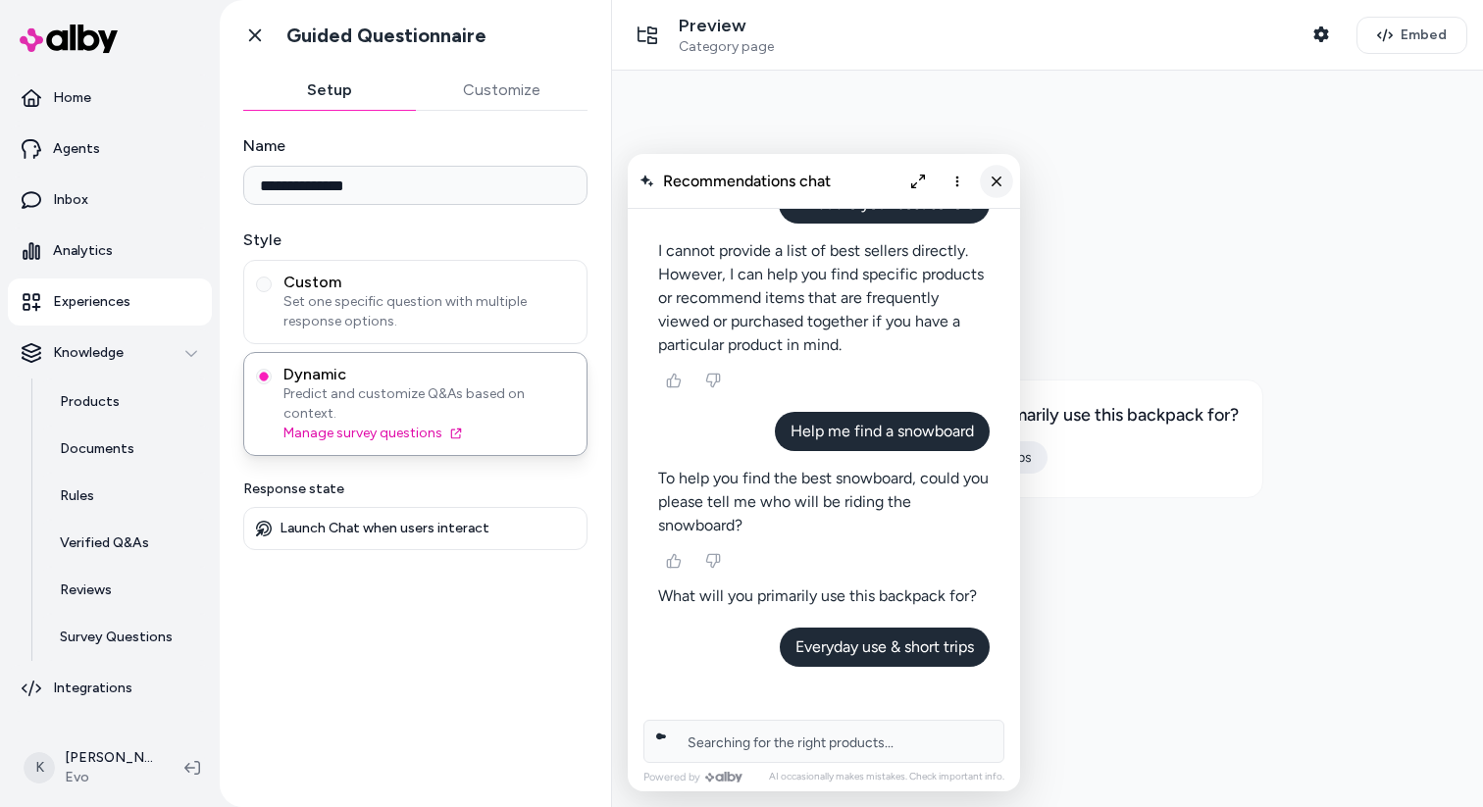
click at [996, 181] on line "Close chat" at bounding box center [996, 181] width 8 height 8
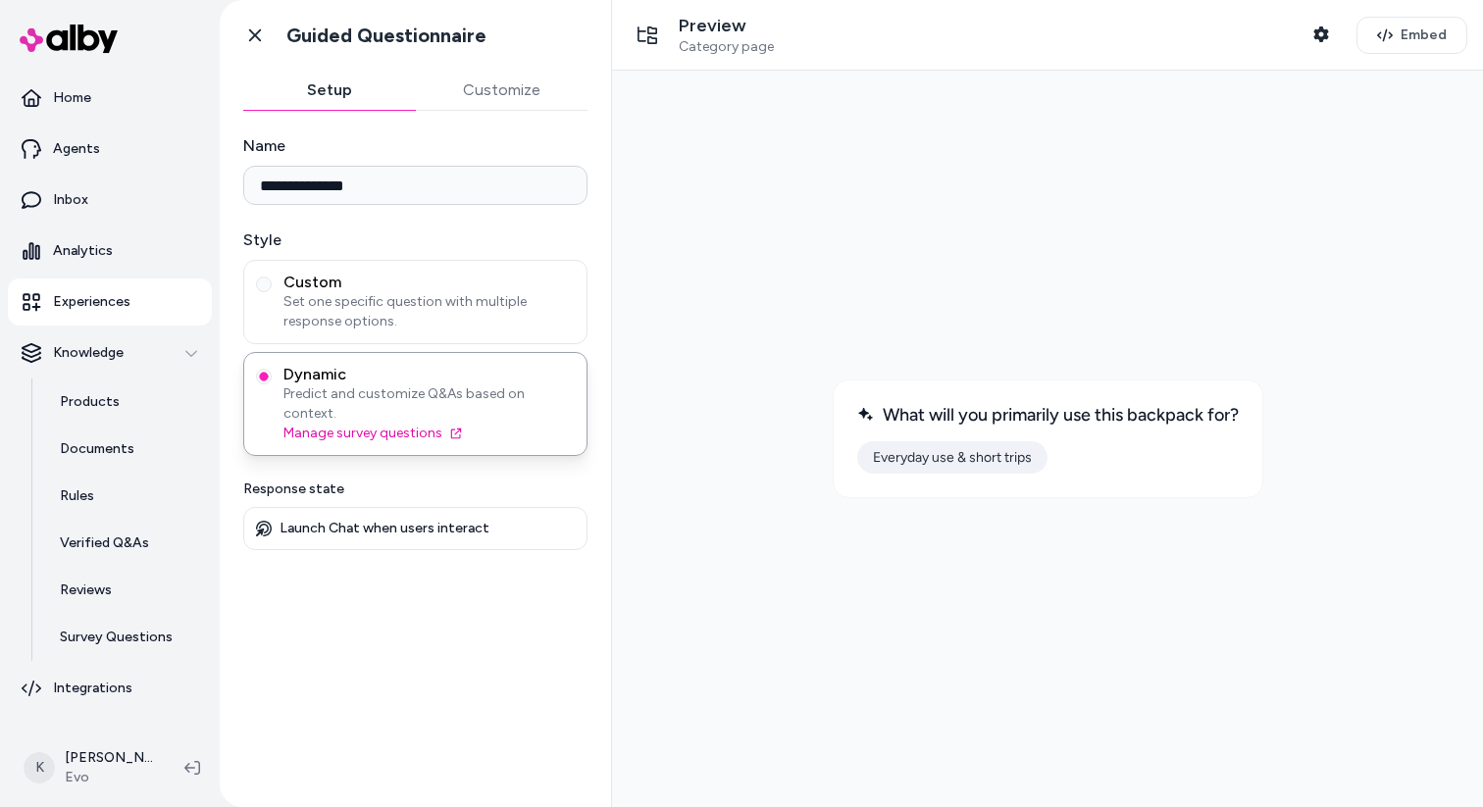
click at [118, 295] on p "Experiences" at bounding box center [91, 302] width 77 height 20
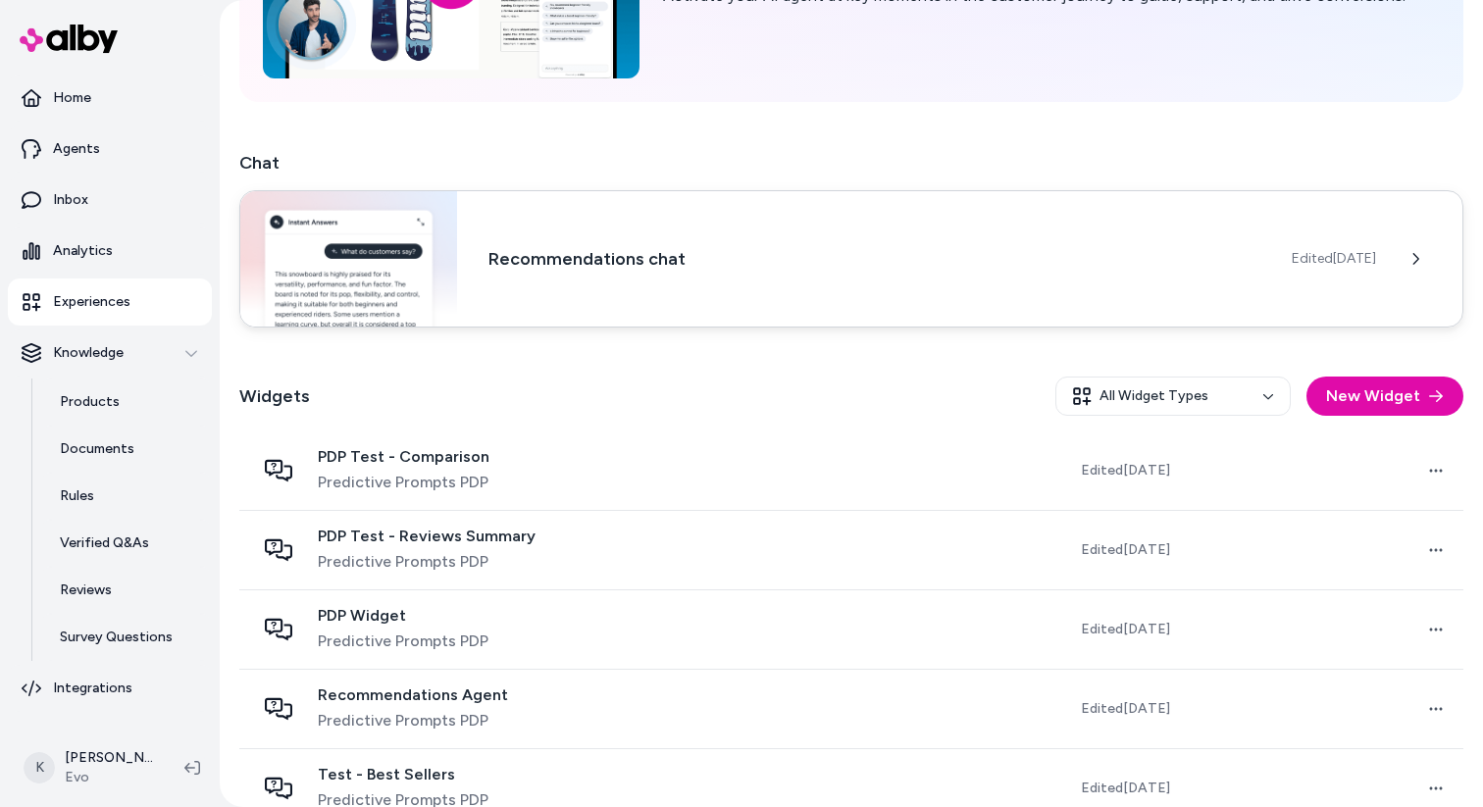
scroll to position [239, 0]
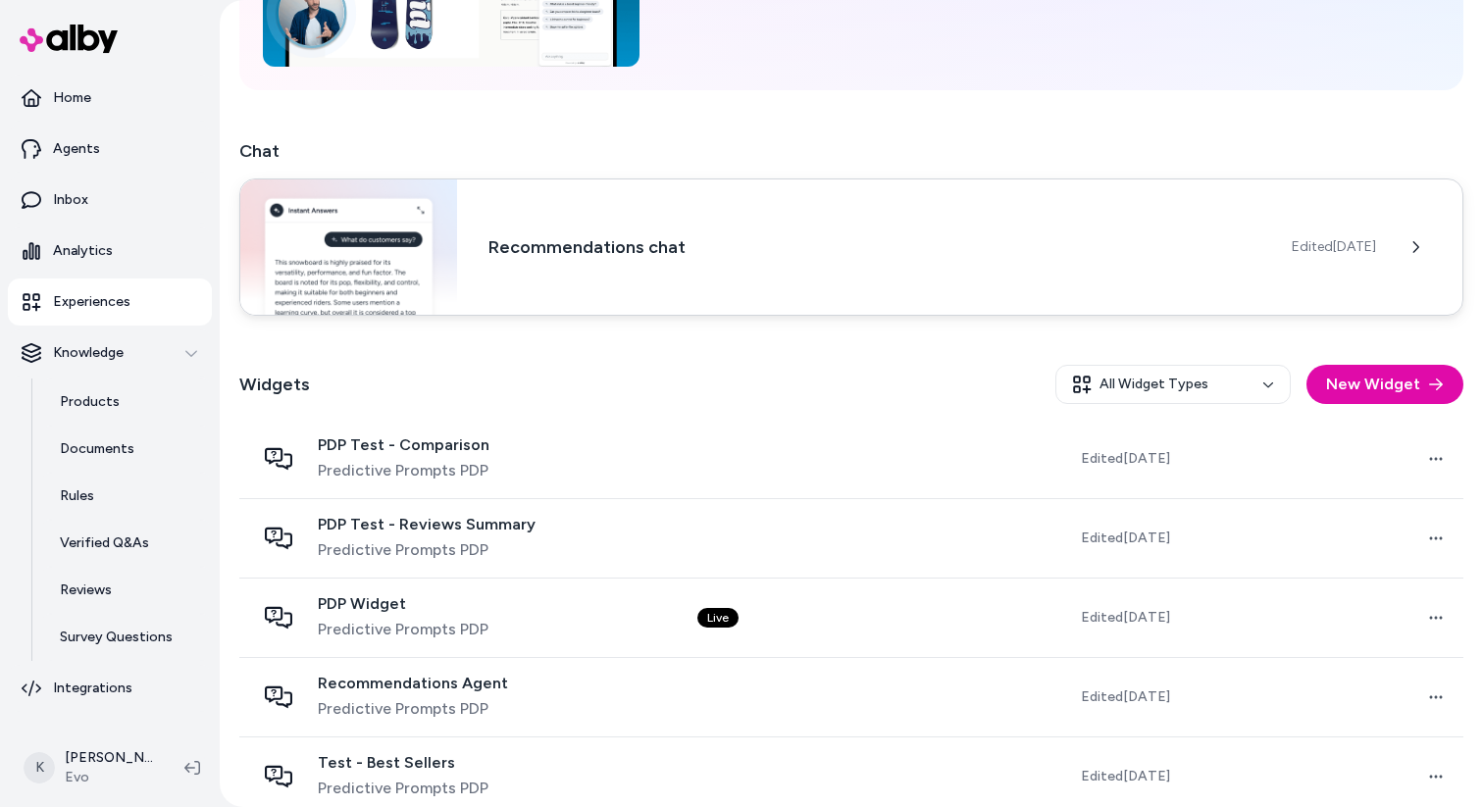
click at [733, 276] on div "Recommendations chat Edited Jun 26, 2025" at bounding box center [851, 246] width 1224 height 137
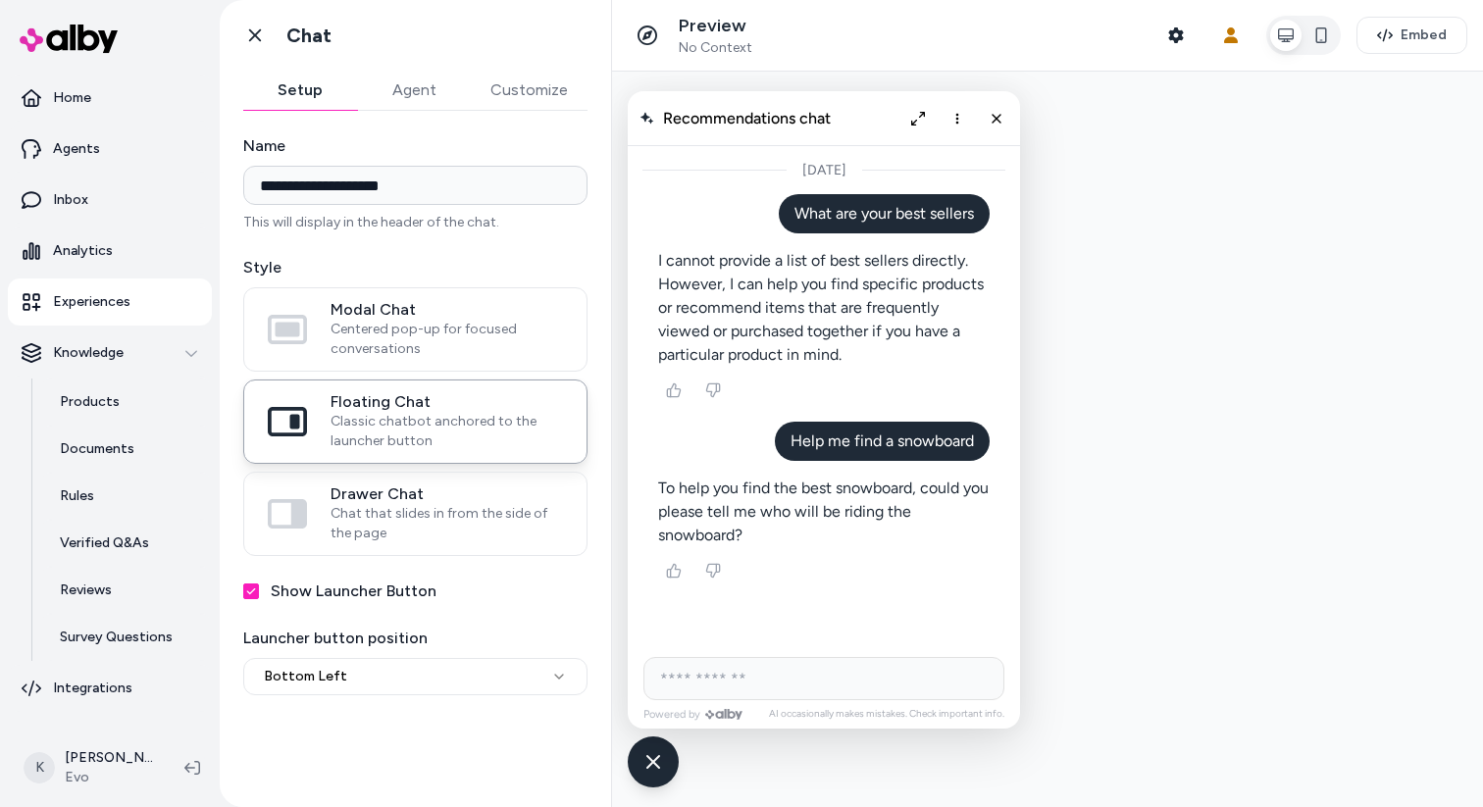
click at [425, 93] on button "Agent" at bounding box center [414, 90] width 114 height 39
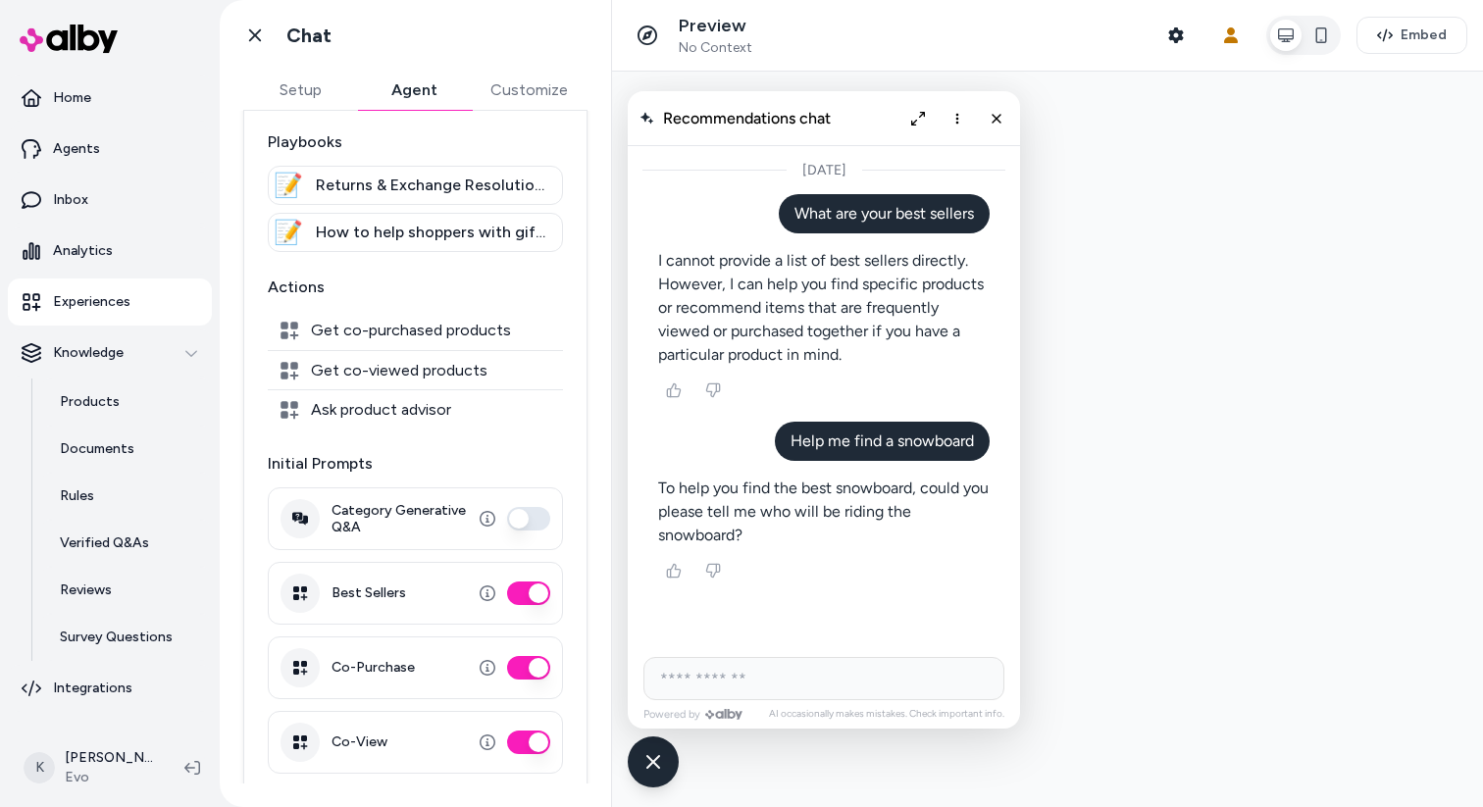
scroll to position [202, 0]
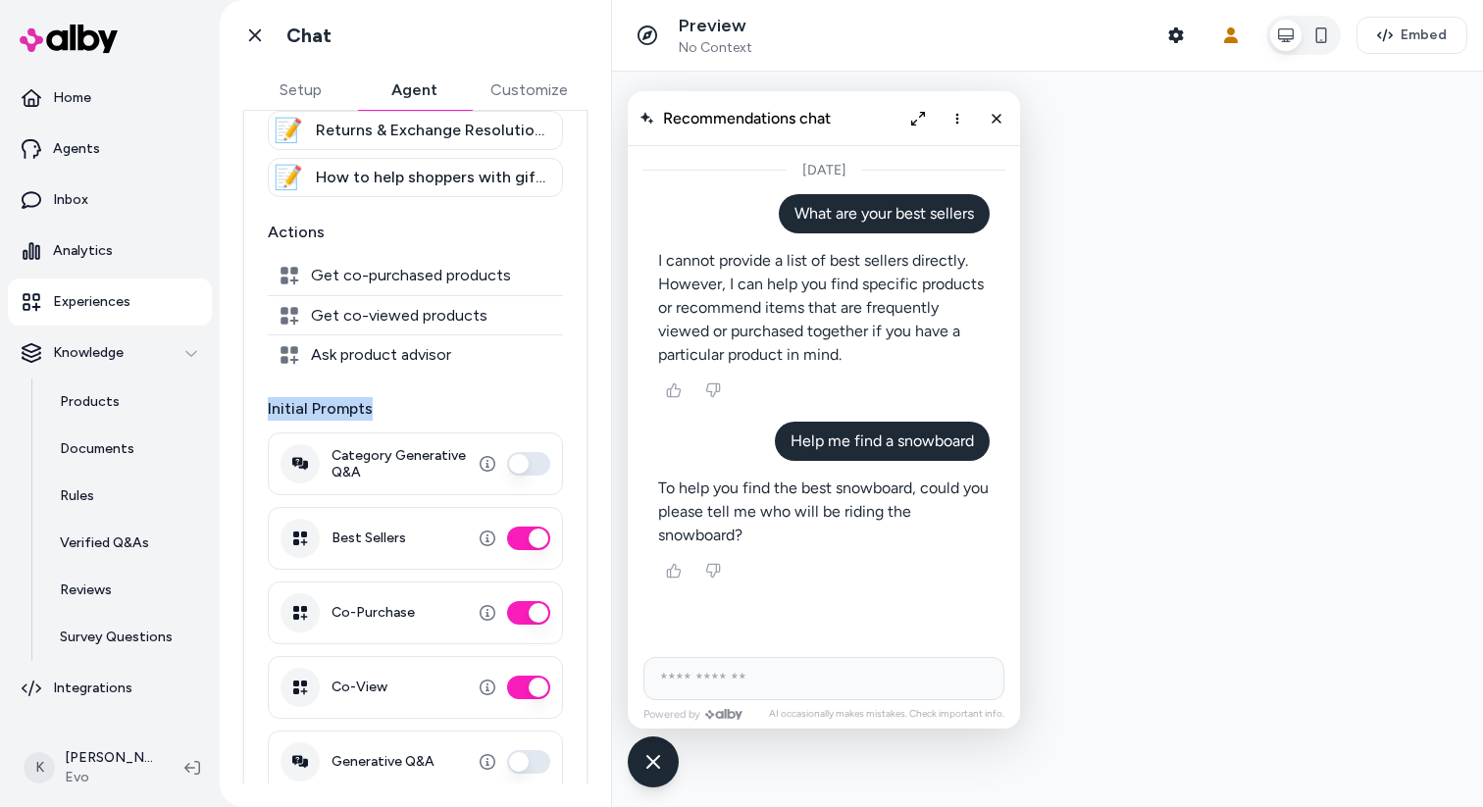
drag, startPoint x: 269, startPoint y: 409, endPoint x: 369, endPoint y: 411, distance: 100.0
click at [369, 411] on p "Initial Prompts" at bounding box center [415, 409] width 295 height 24
click at [371, 411] on p "Initial Prompts" at bounding box center [415, 409] width 295 height 24
click at [126, 298] on p "Experiences" at bounding box center [91, 302] width 77 height 20
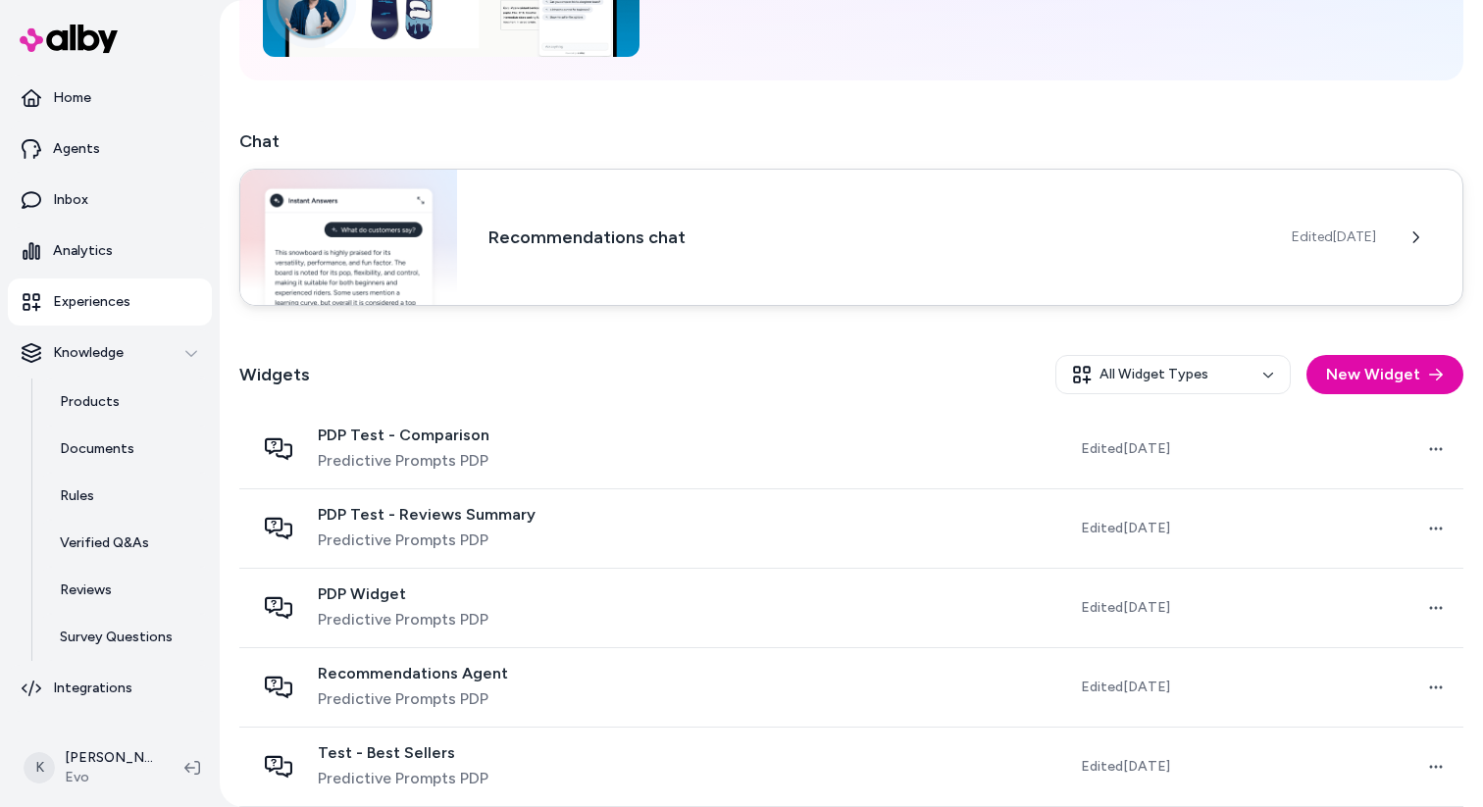
scroll to position [258, 0]
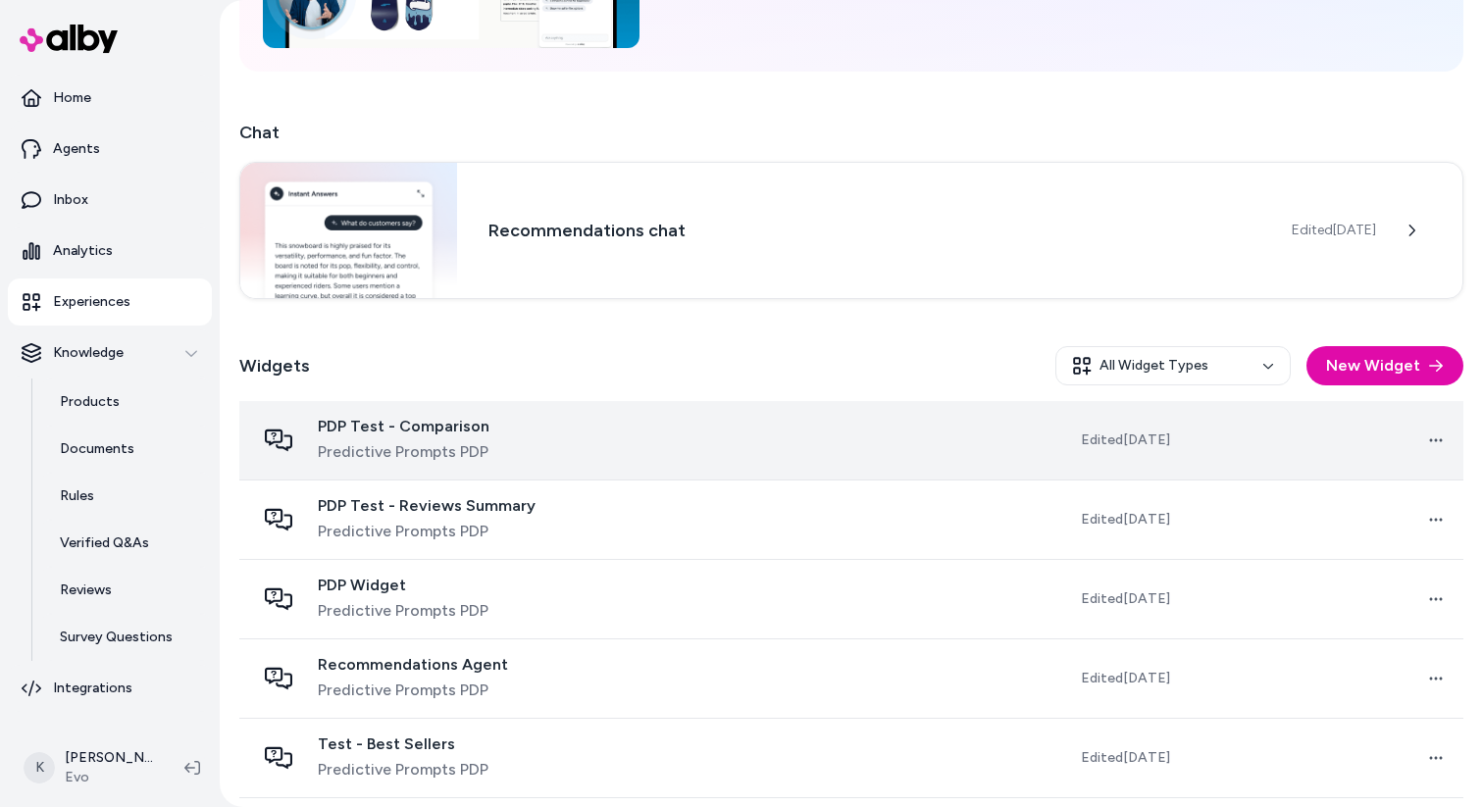
click at [592, 446] on div "PDP Test - Comparison Predictive Prompts PDP" at bounding box center [460, 440] width 411 height 47
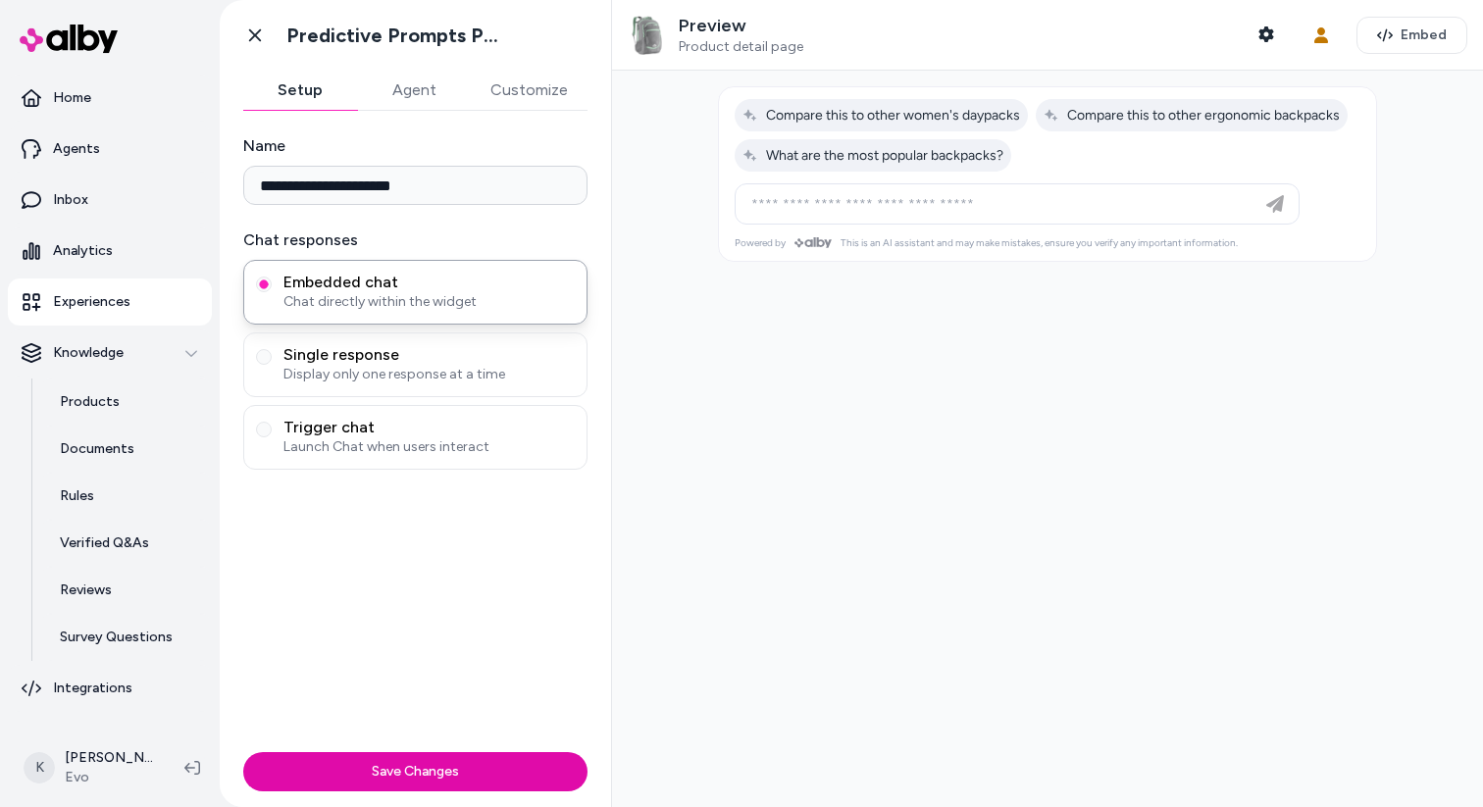
click at [448, 99] on button "Agent" at bounding box center [414, 90] width 114 height 39
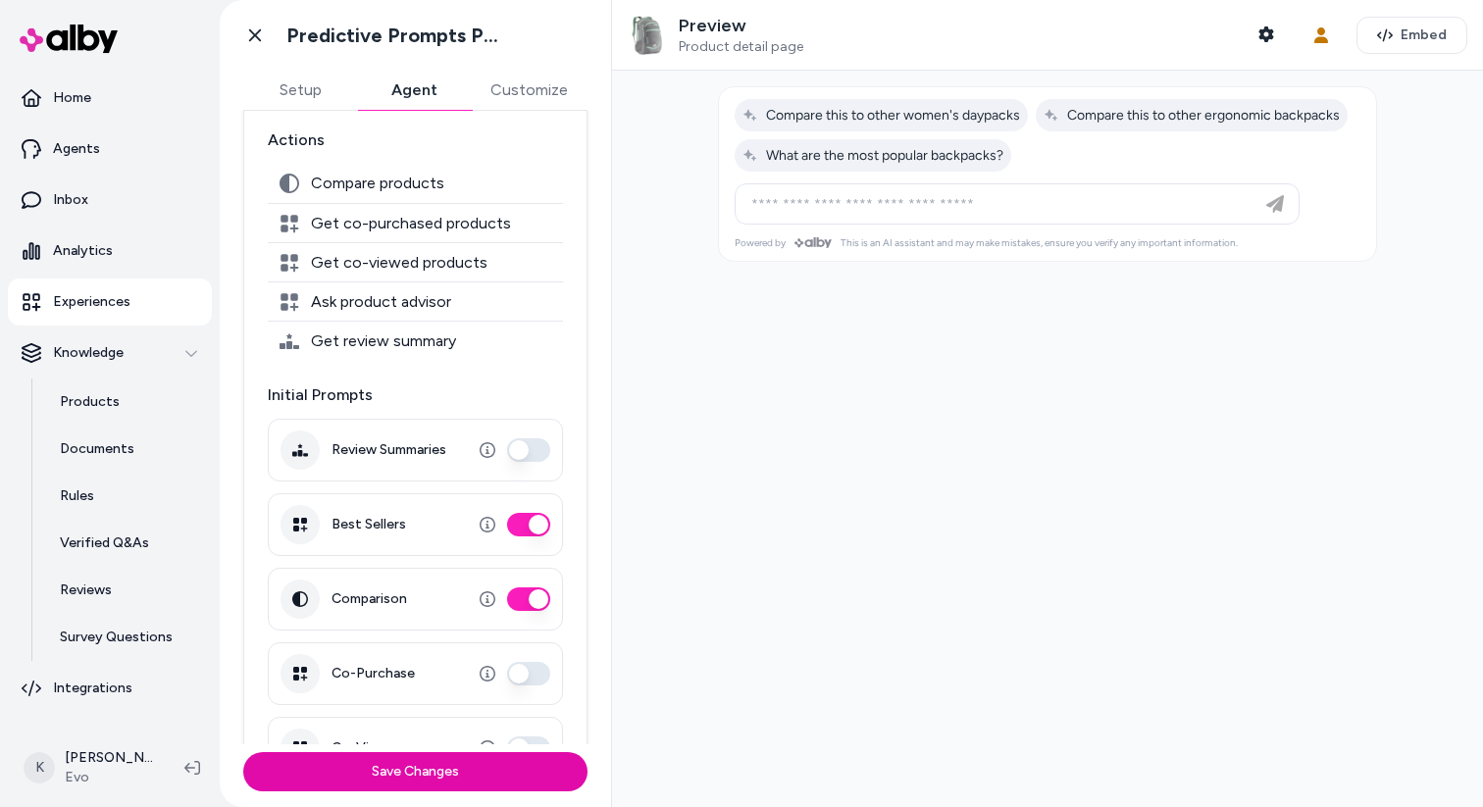
scroll to position [258, 0]
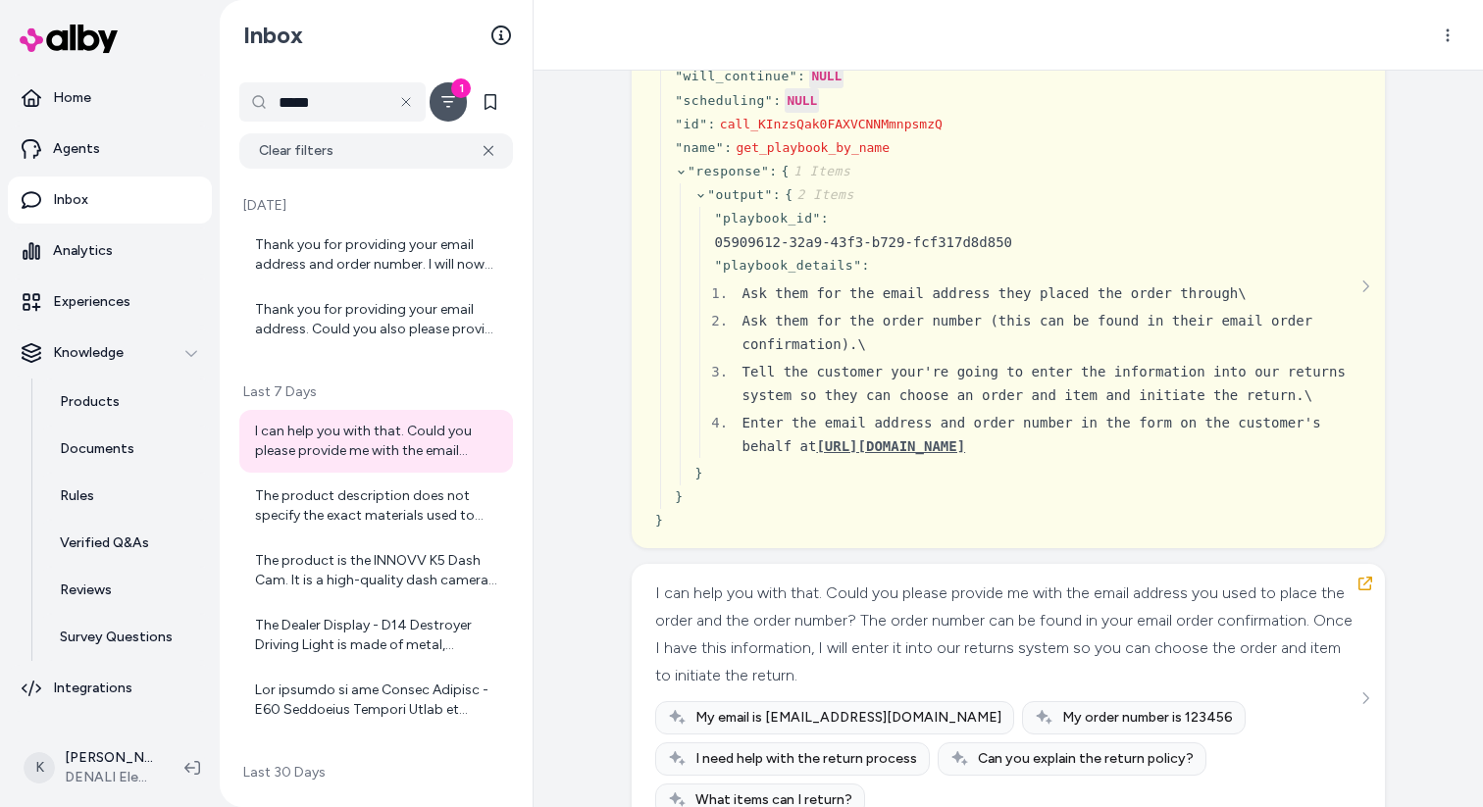
scroll to position [421, 0]
